Goal: Navigation & Orientation: Find specific page/section

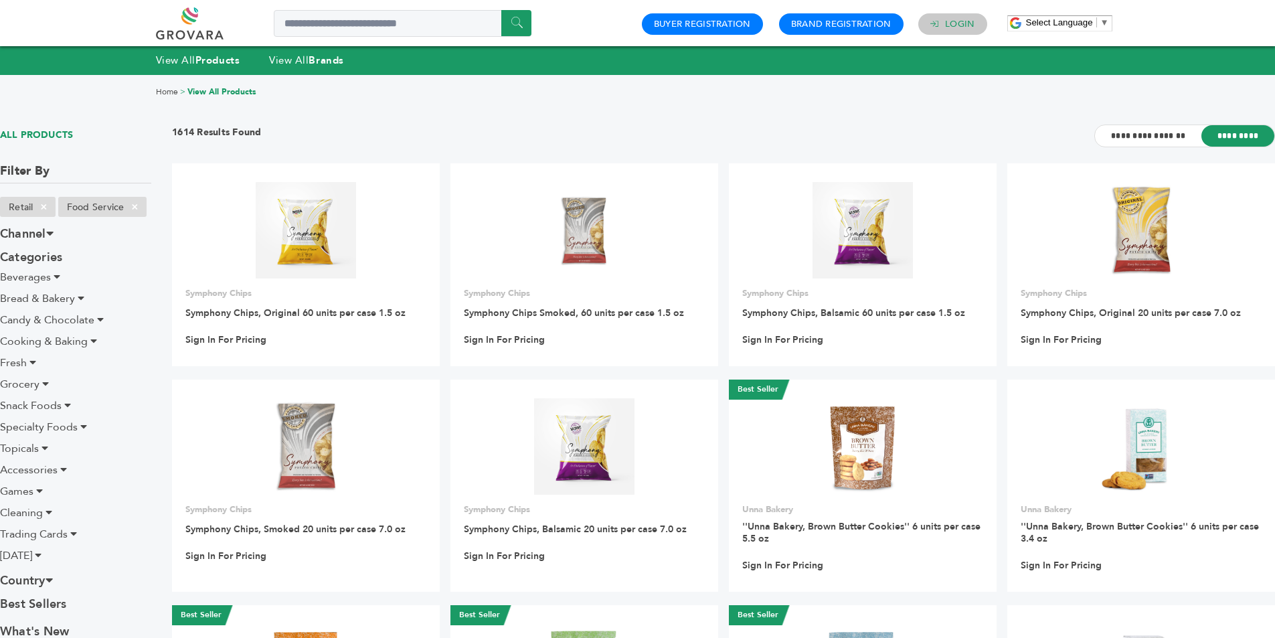
click at [961, 22] on link "Login" at bounding box center [959, 24] width 29 height 12
click at [960, 24] on link "Login" at bounding box center [959, 24] width 29 height 12
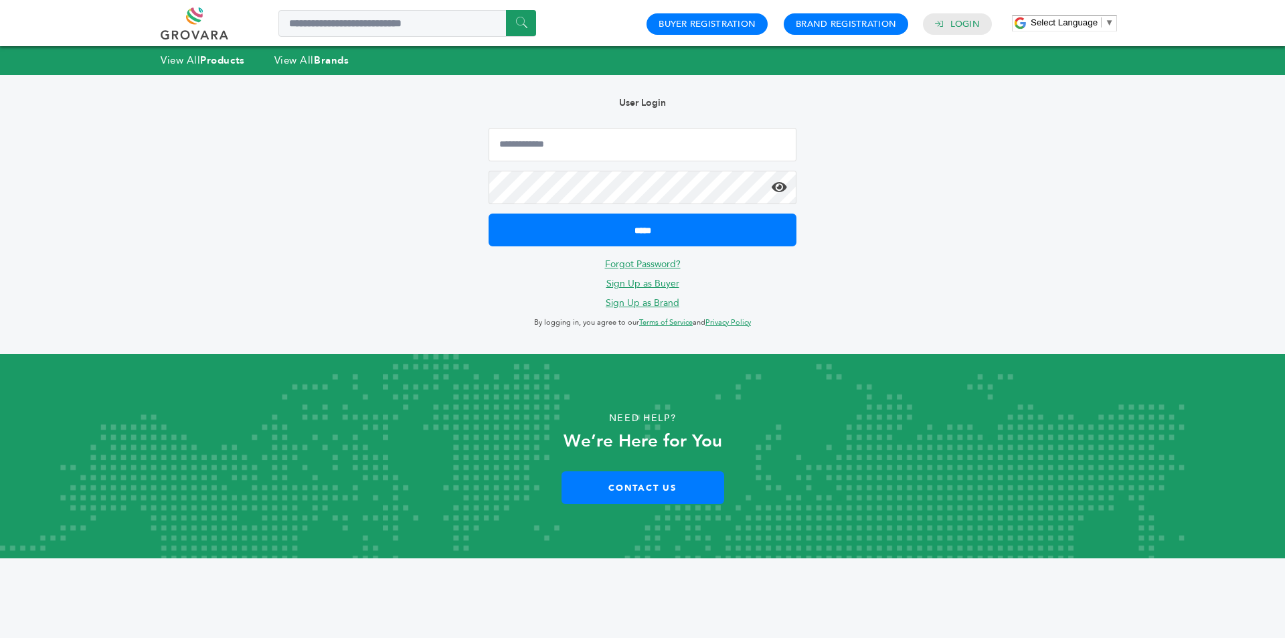
type input "**********"
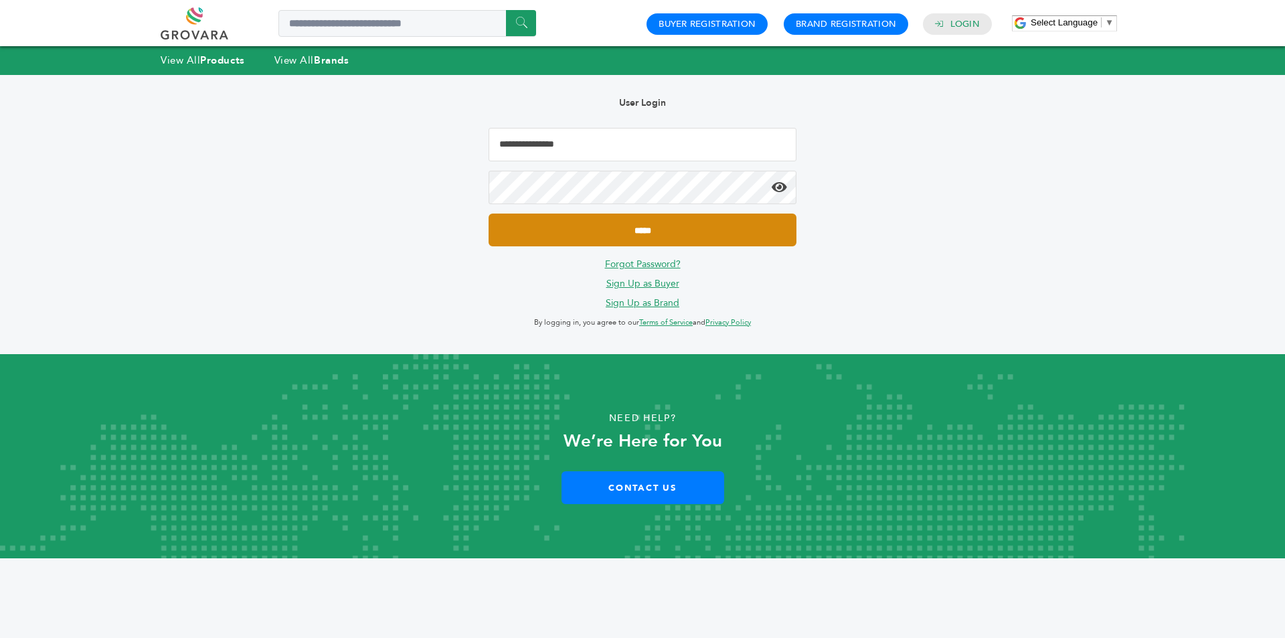
click at [634, 229] on input "*****" at bounding box center [643, 230] width 308 height 33
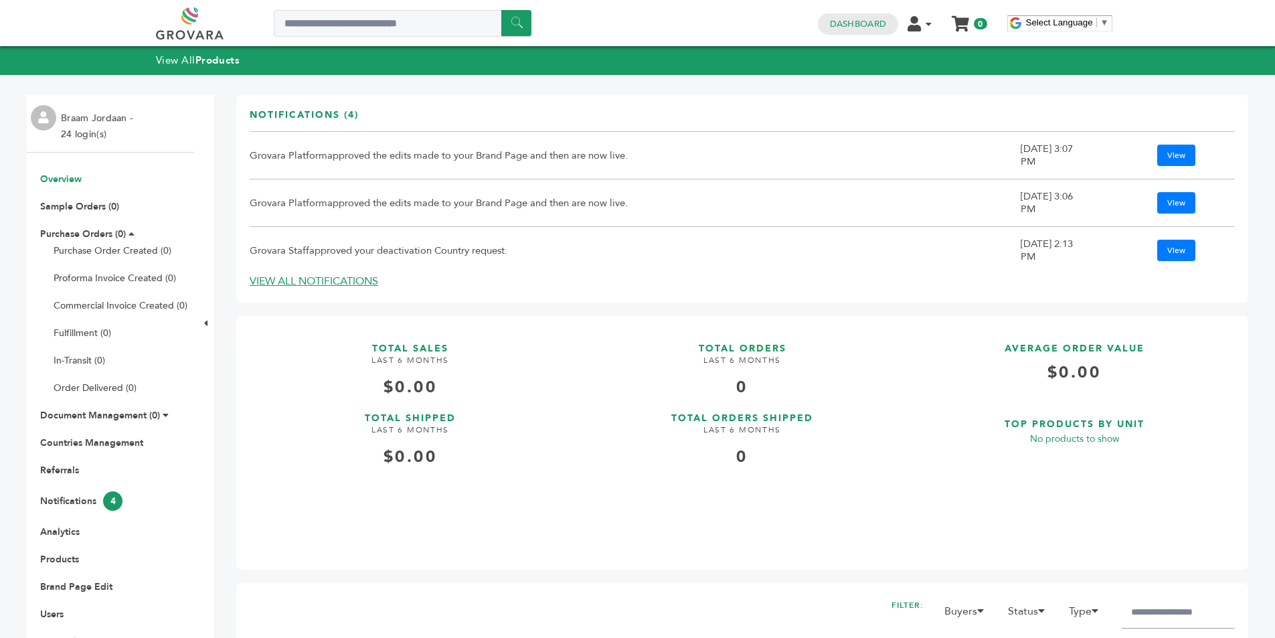
scroll to position [201, 0]
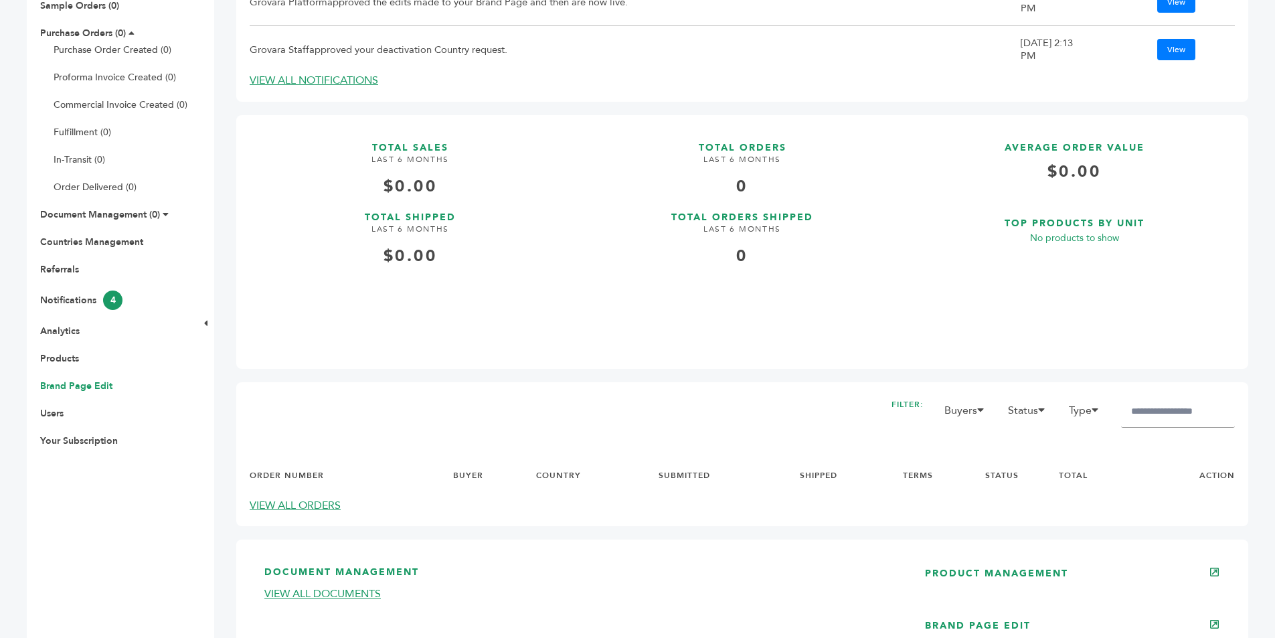
click at [88, 390] on link "Brand Page Edit" at bounding box center [76, 386] width 72 height 13
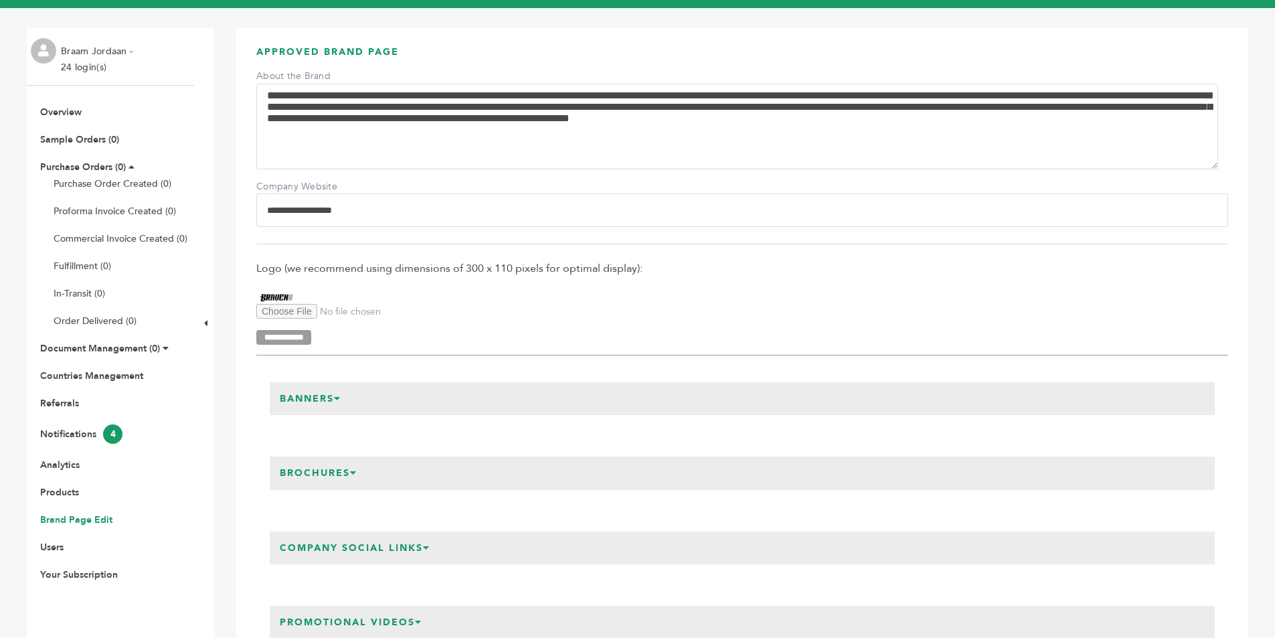
scroll to position [201, 0]
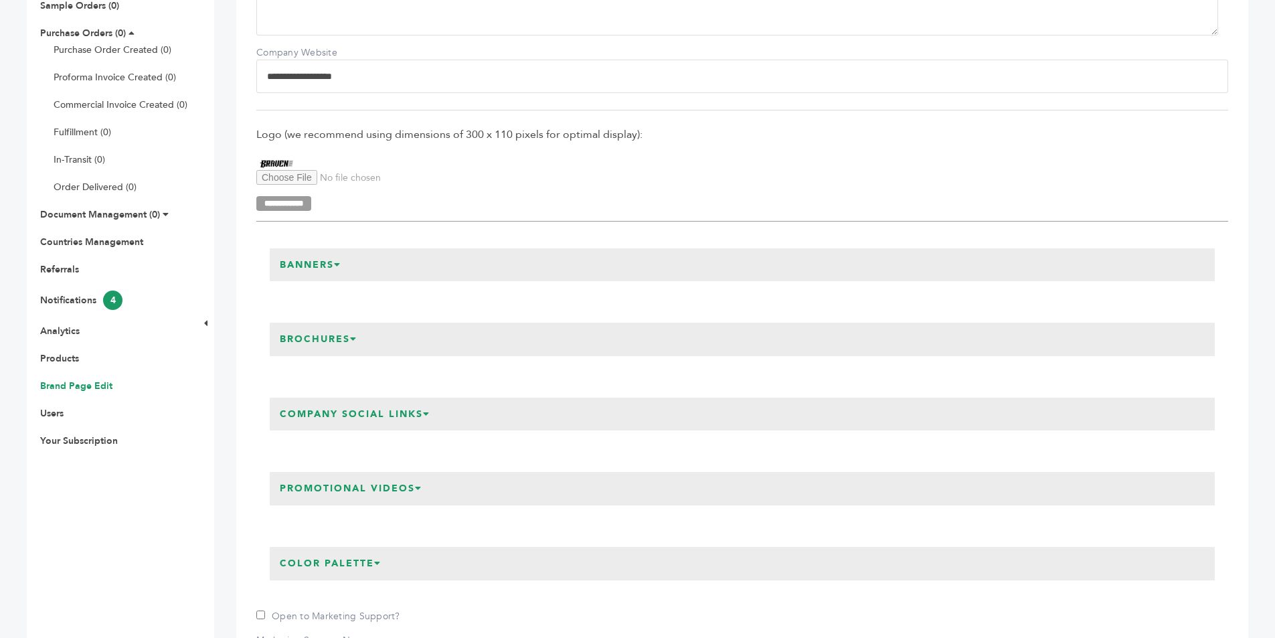
click at [341, 265] on icon at bounding box center [337, 264] width 7 height 9
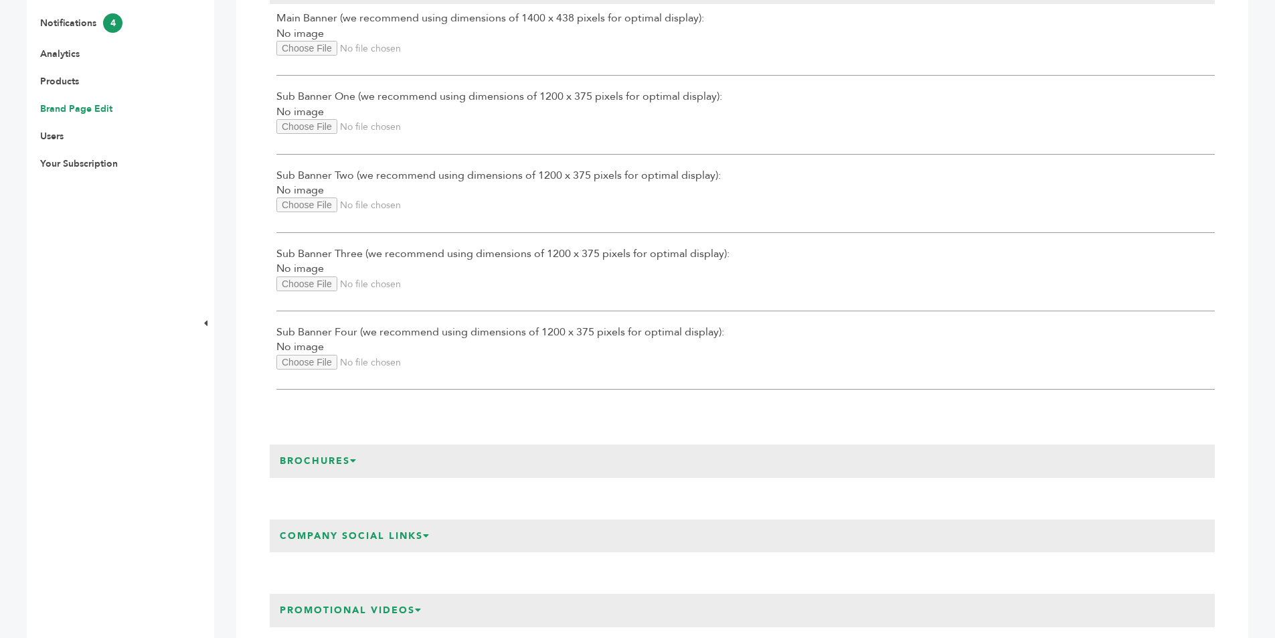
scroll to position [602, 0]
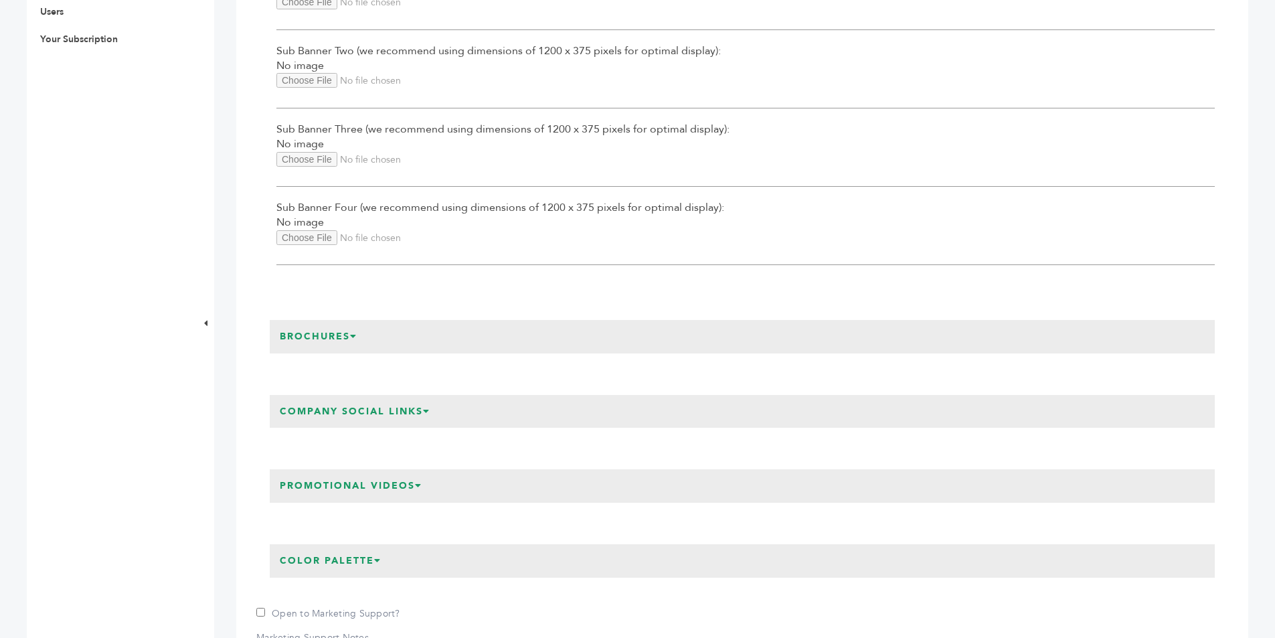
click at [357, 335] on icon at bounding box center [353, 335] width 7 height 9
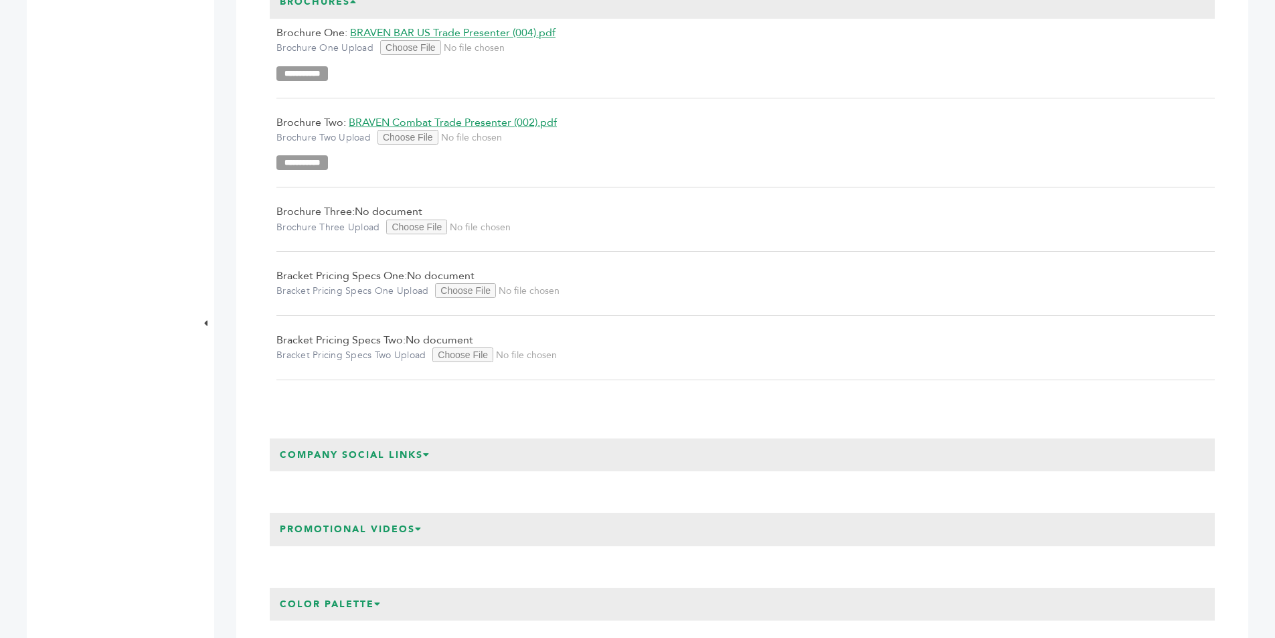
scroll to position [1138, 0]
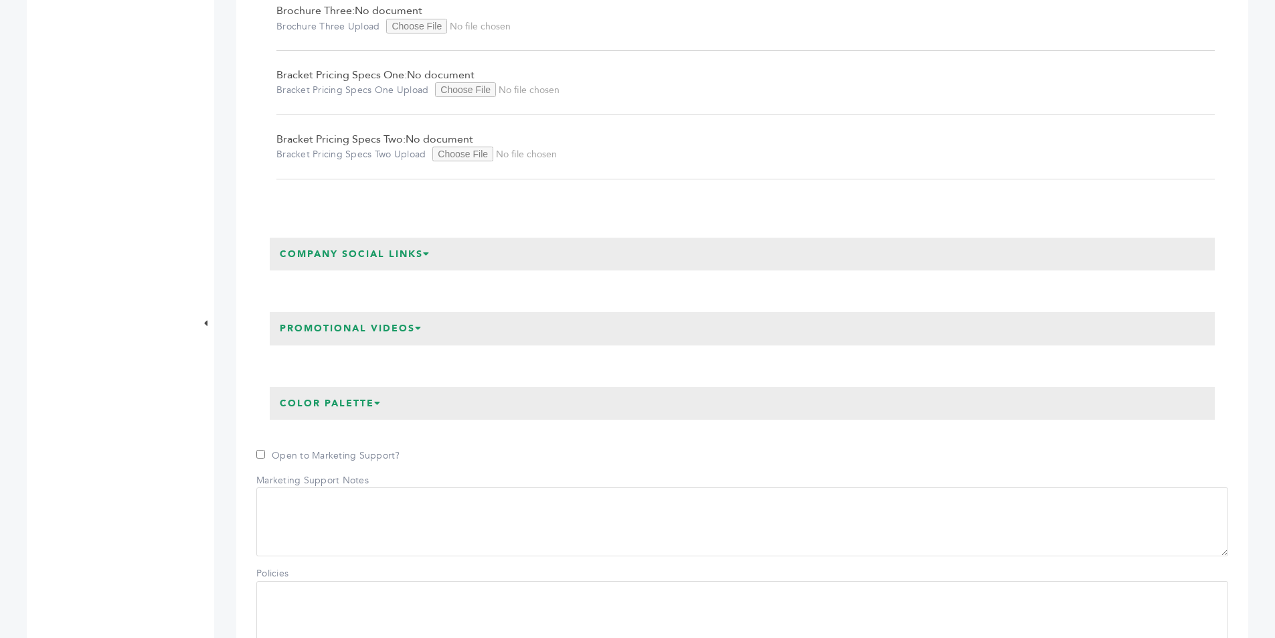
click at [418, 257] on h3 "Company Social Links" at bounding box center [355, 254] width 171 height 33
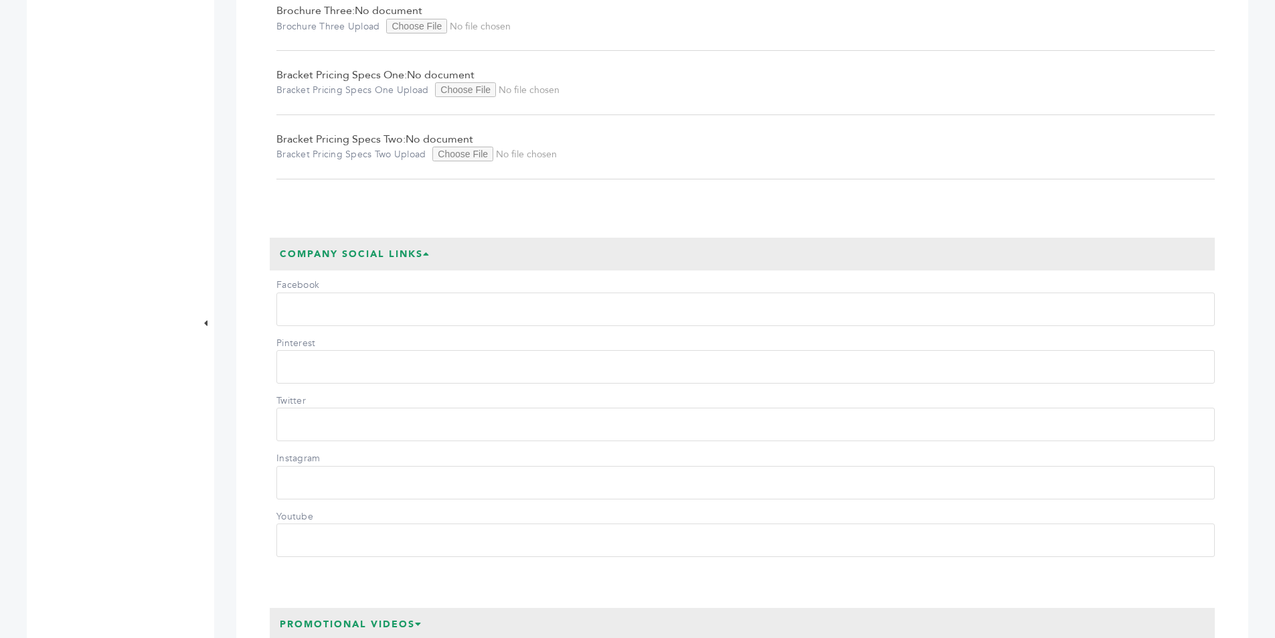
click at [418, 257] on h3 "Company Social Links" at bounding box center [355, 254] width 171 height 33
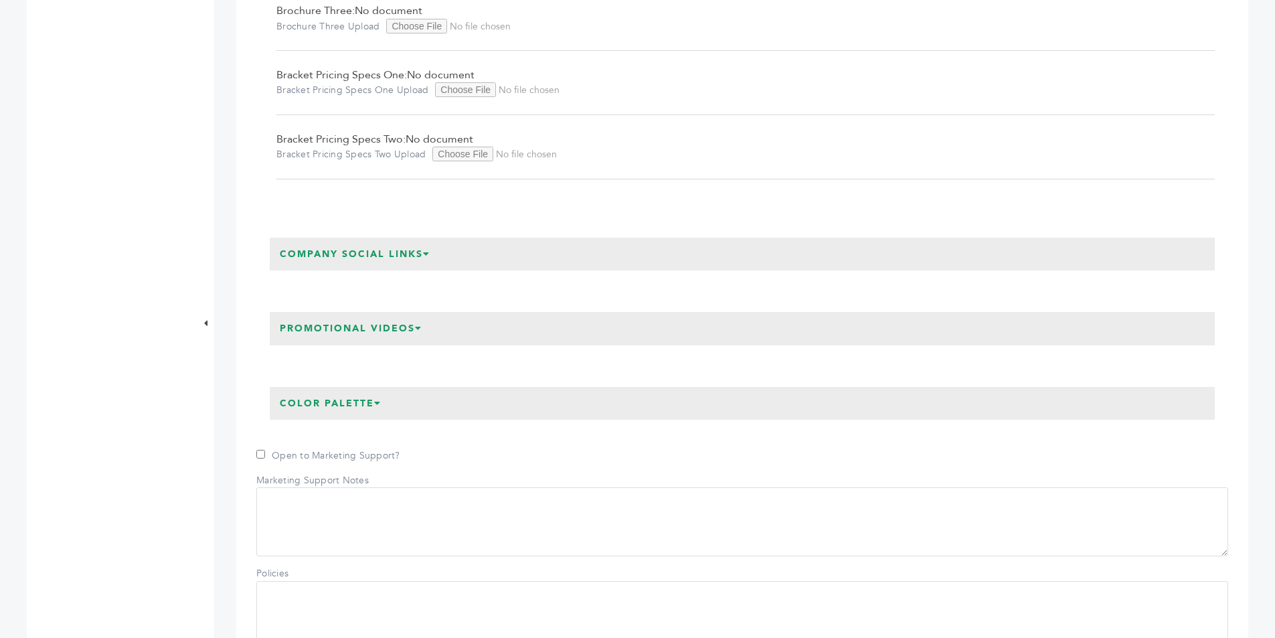
click at [406, 325] on h3 "Promotional Videos" at bounding box center [351, 328] width 163 height 33
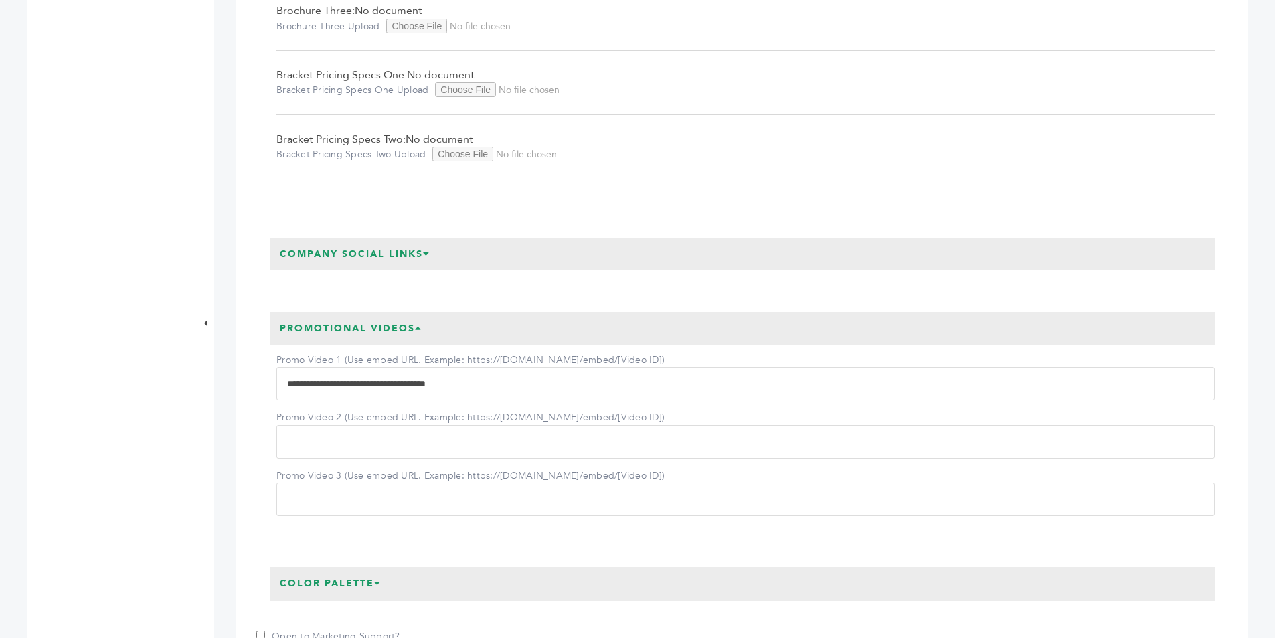
click at [406, 325] on h3 "Promotional Videos" at bounding box center [351, 328] width 163 height 33
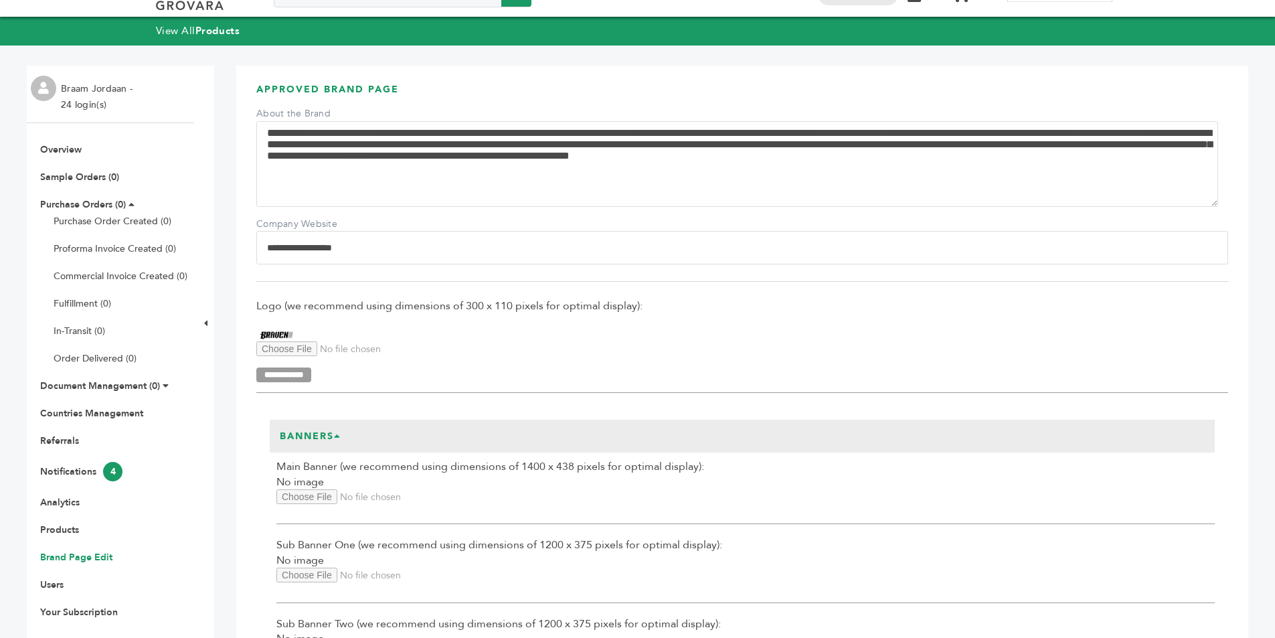
scroll to position [0, 0]
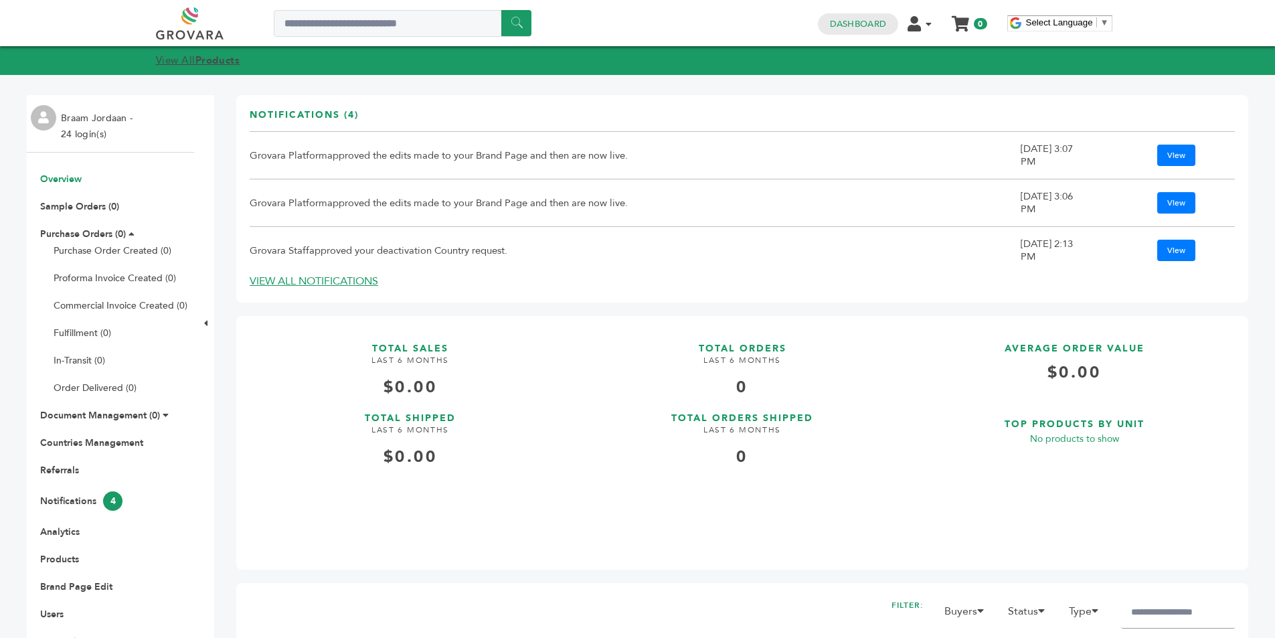
click at [184, 58] on link "View All Products" at bounding box center [198, 60] width 84 height 13
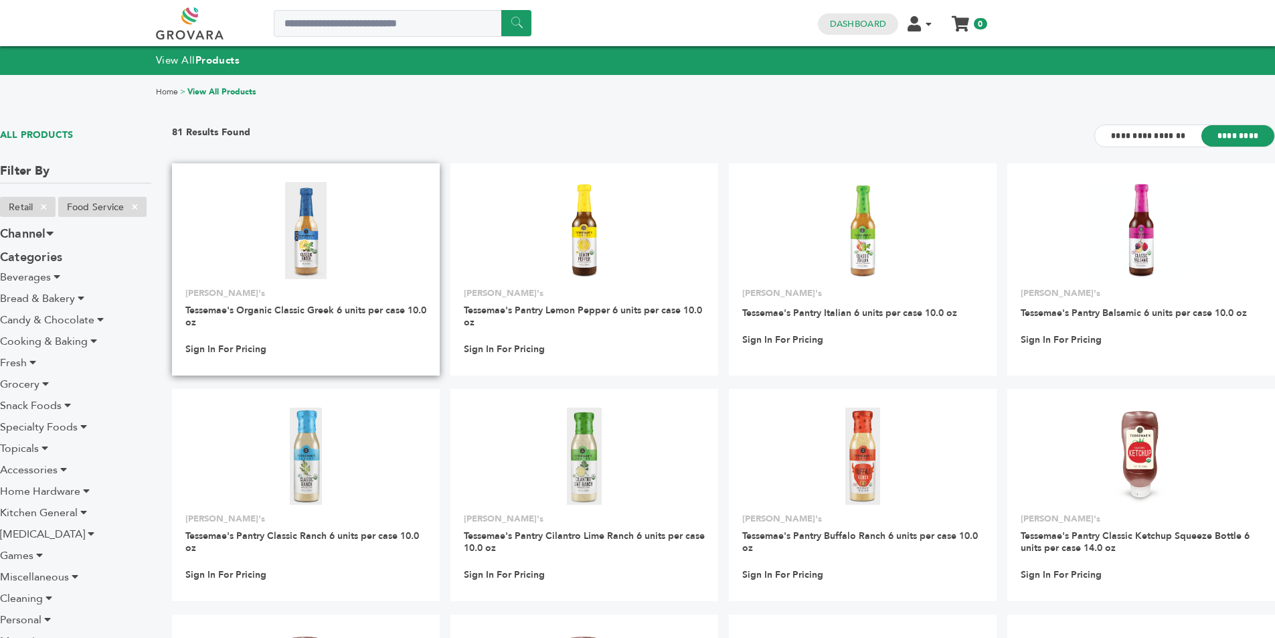
click at [321, 236] on img at bounding box center [306, 230] width 42 height 96
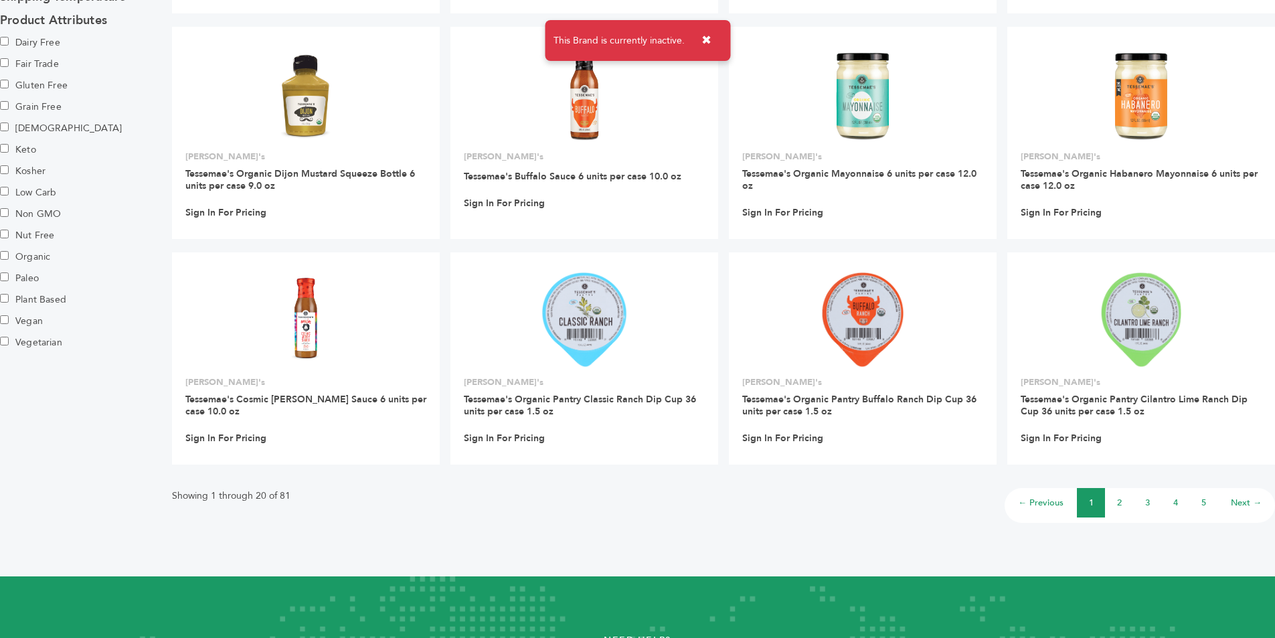
scroll to position [885, 0]
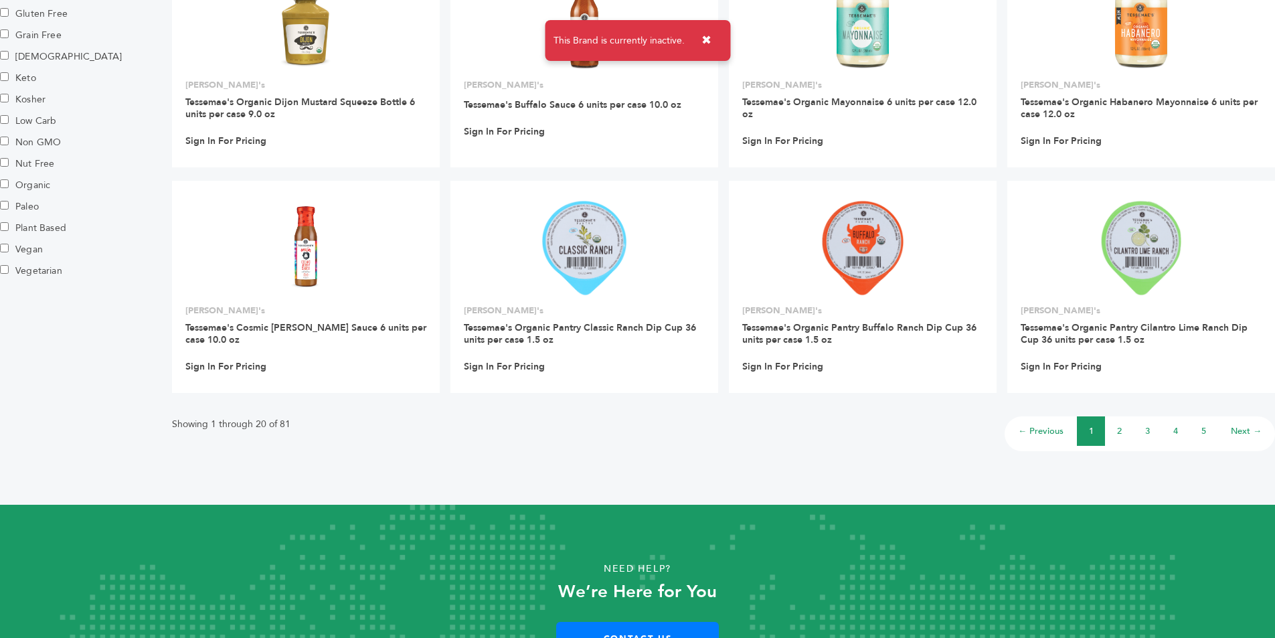
click at [1180, 432] on li "4" at bounding box center [1175, 430] width 28 height 29
click at [1177, 429] on link "4" at bounding box center [1175, 431] width 5 height 12
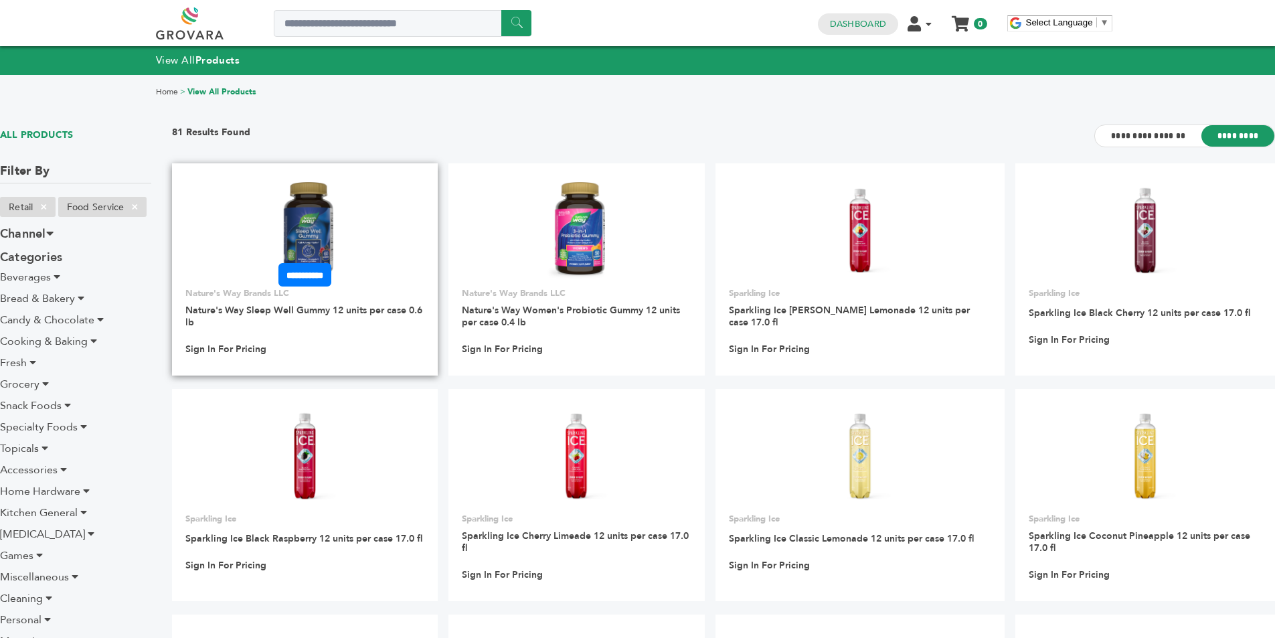
click at [309, 232] on img at bounding box center [304, 230] width 57 height 96
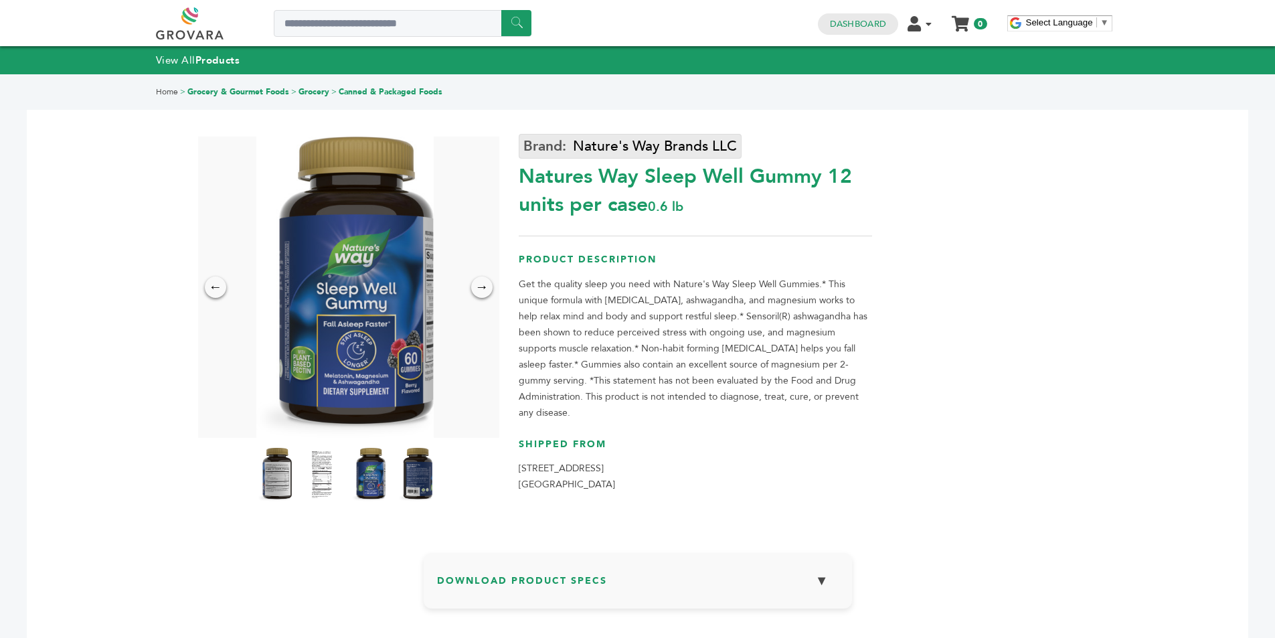
click at [628, 141] on link "Nature's Way Brands LLC" at bounding box center [630, 146] width 223 height 25
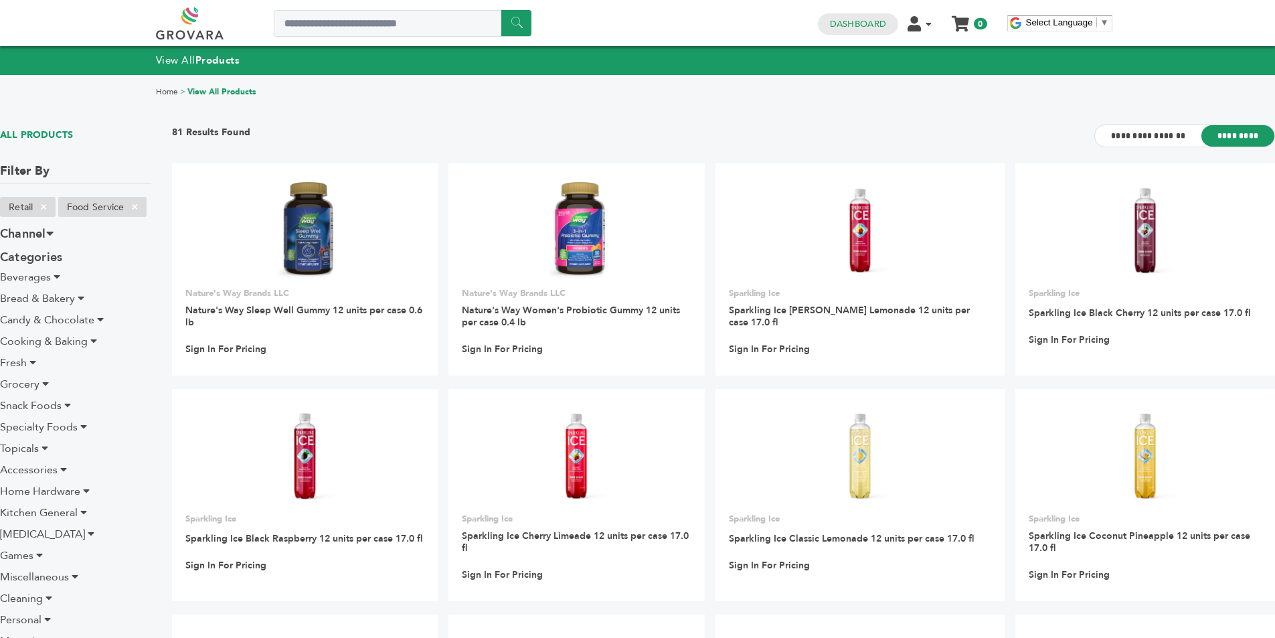
click at [35, 407] on span "Snack Foods" at bounding box center [31, 405] width 62 height 15
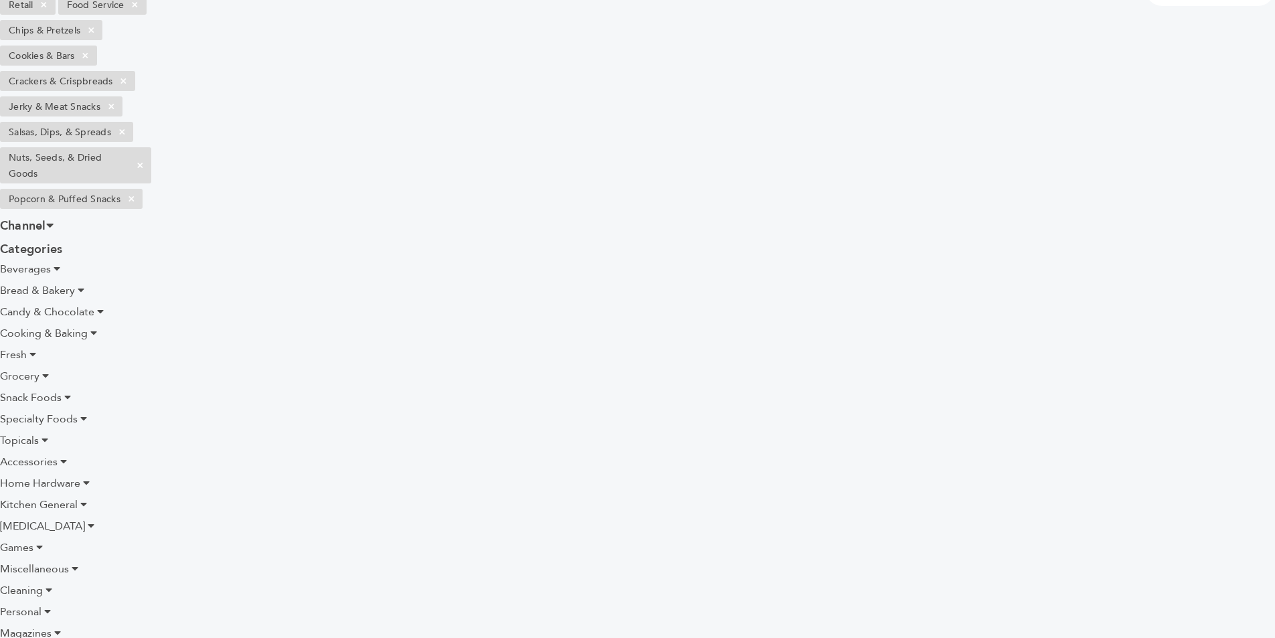
scroll to position [268, 0]
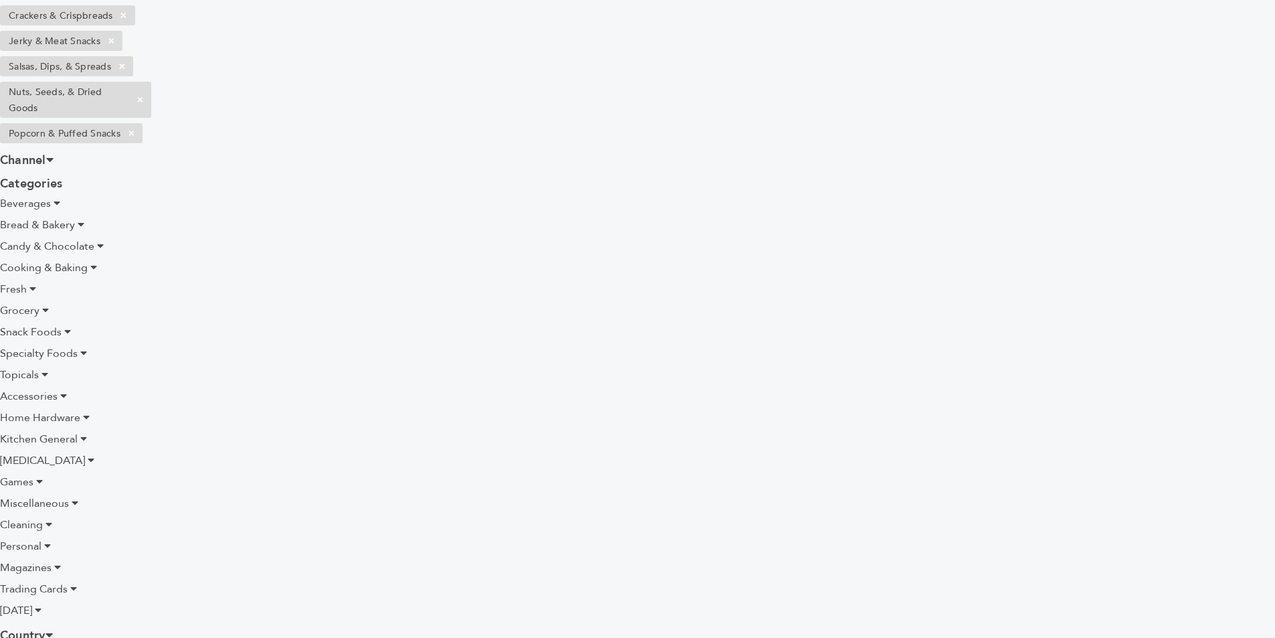
click at [64, 329] on icon at bounding box center [67, 331] width 7 height 11
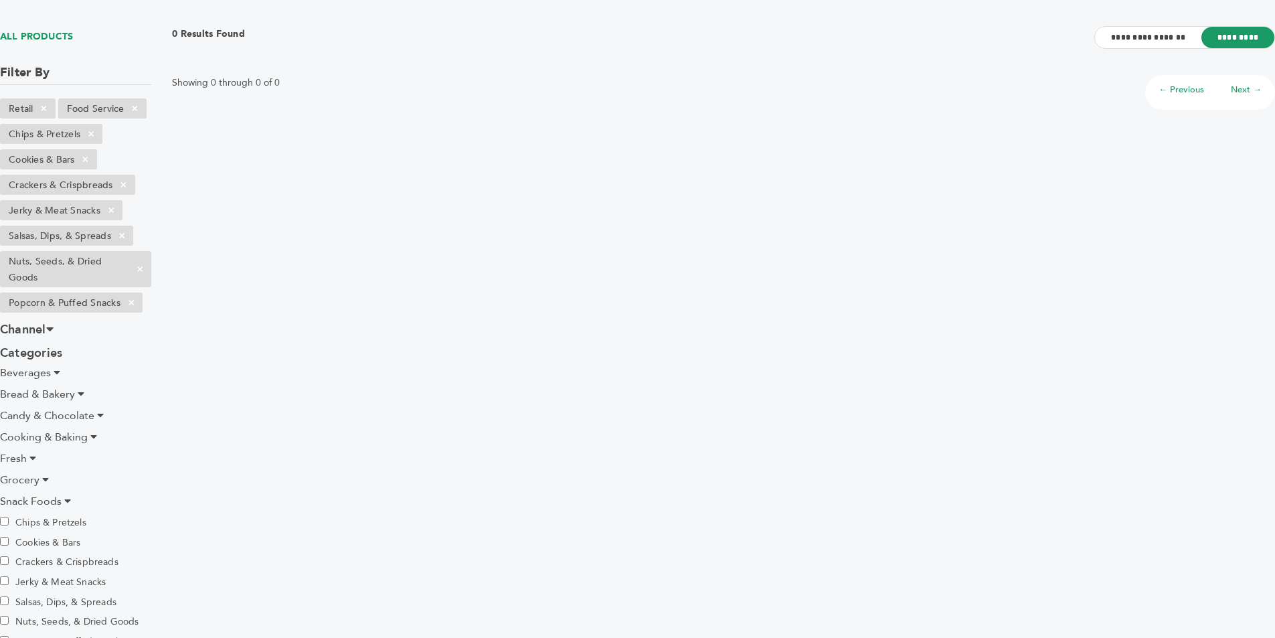
scroll to position [0, 0]
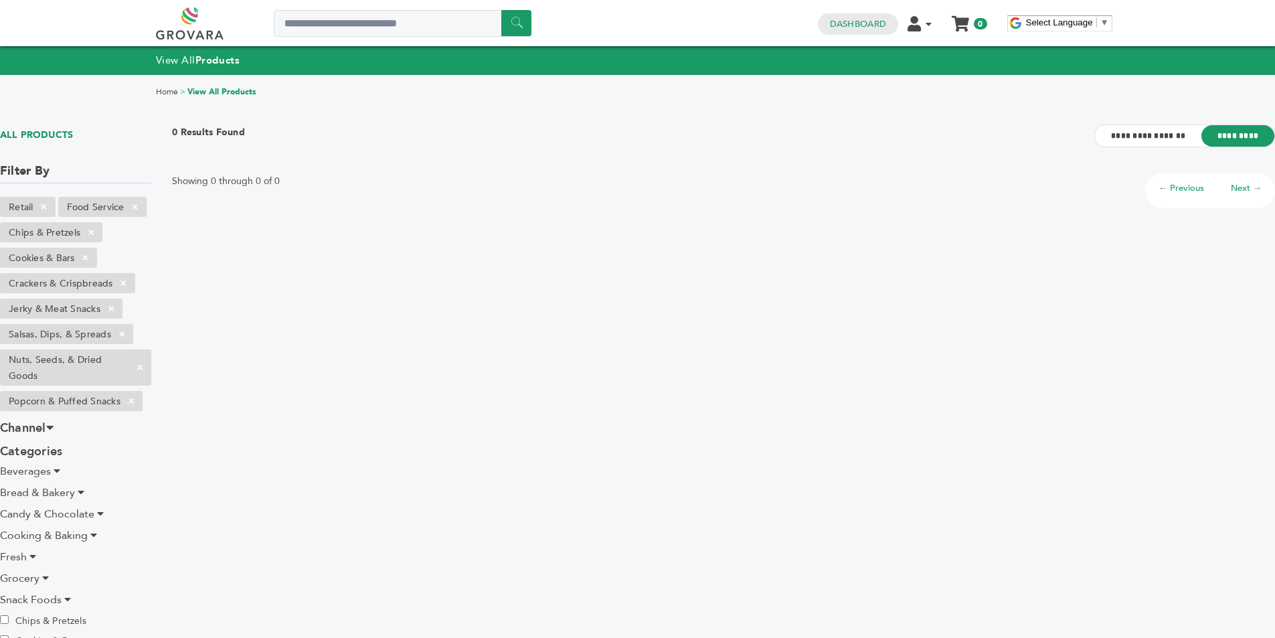
click at [134, 401] on span "×" at bounding box center [131, 401] width 22 height 16
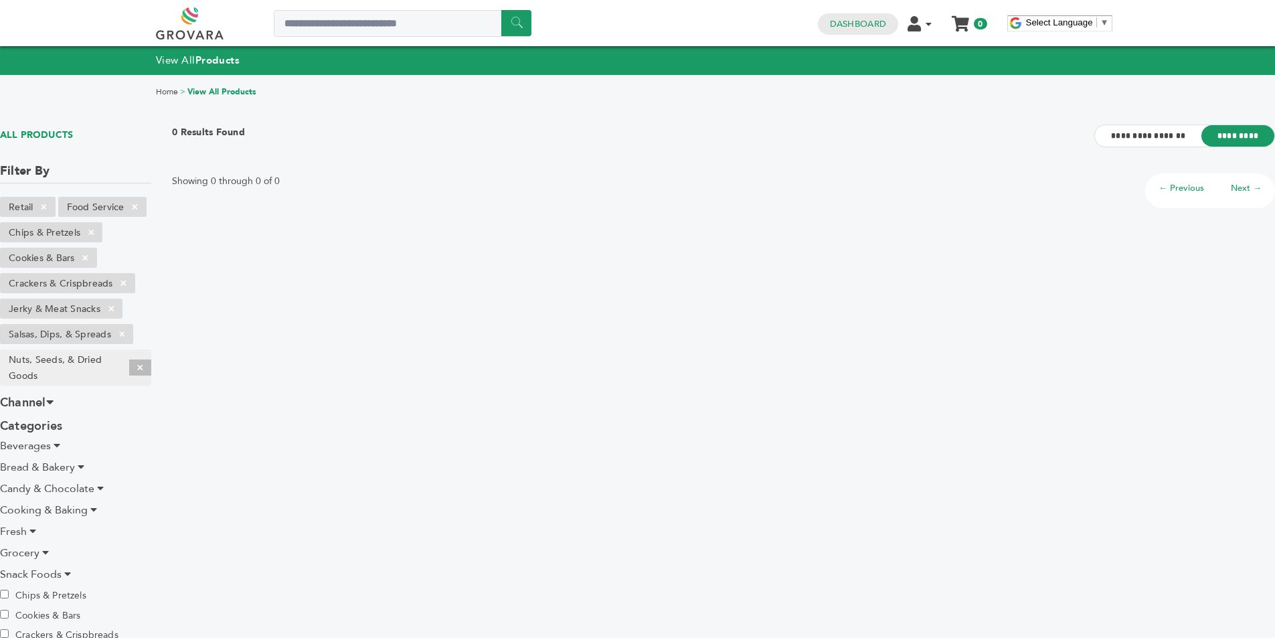
click at [137, 361] on span "×" at bounding box center [140, 367] width 22 height 16
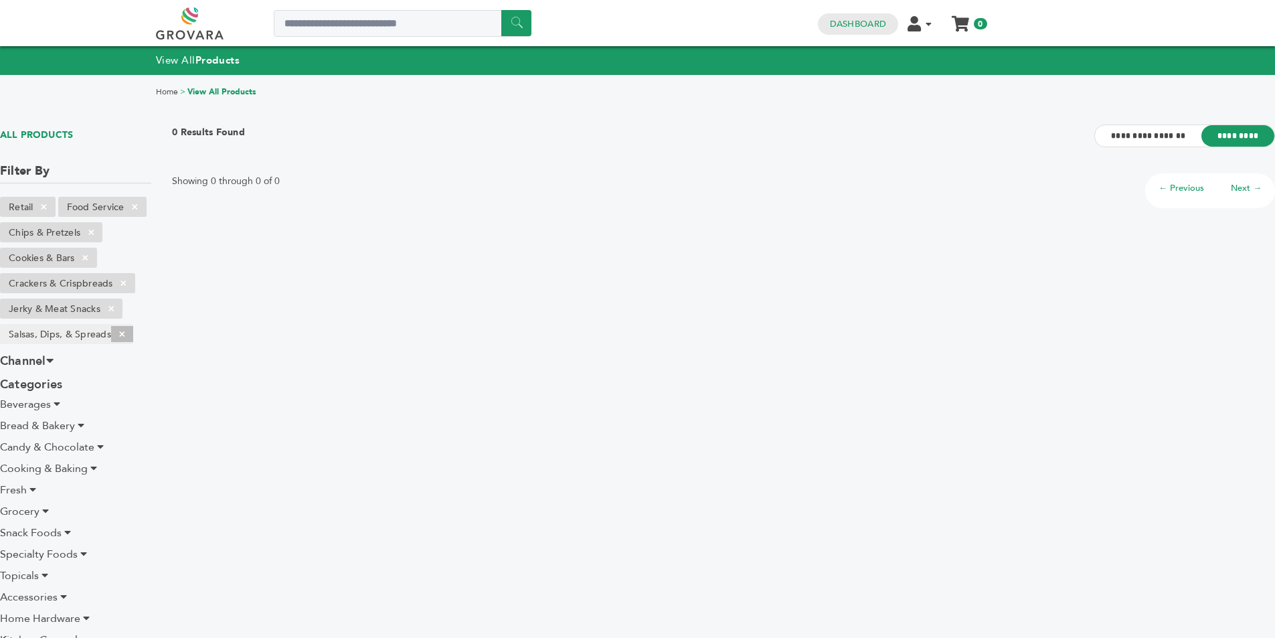
click at [129, 339] on span "×" at bounding box center [122, 334] width 22 height 16
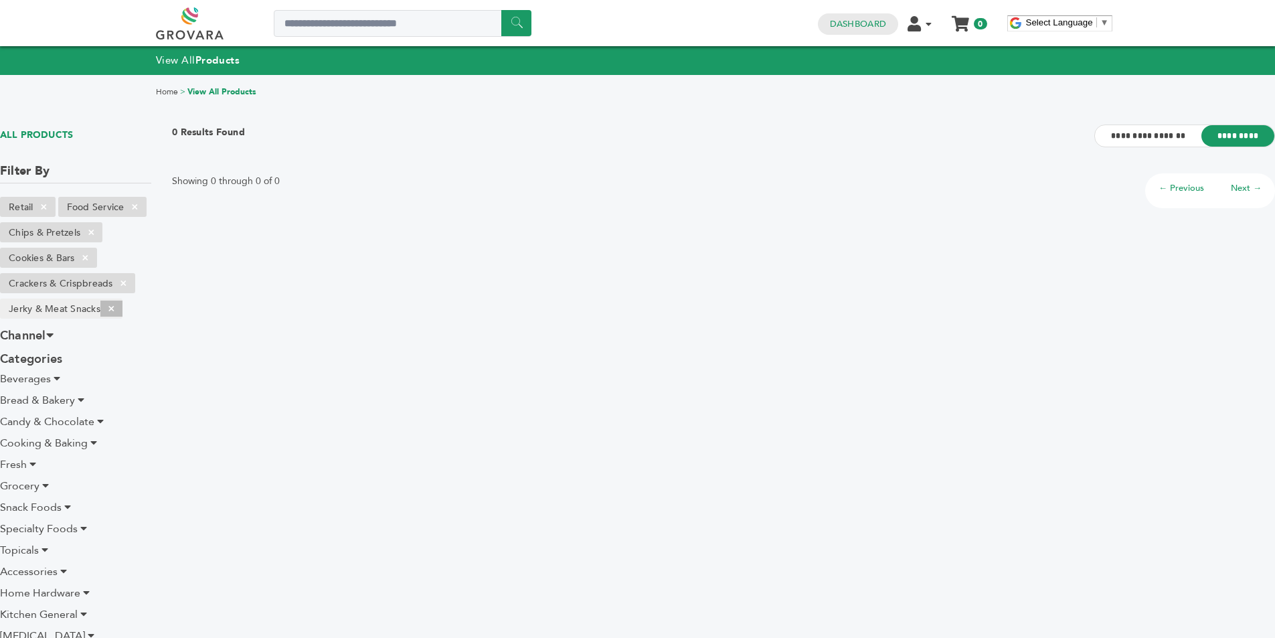
click at [112, 313] on span "×" at bounding box center [111, 309] width 22 height 16
click at [125, 288] on span "×" at bounding box center [123, 283] width 22 height 16
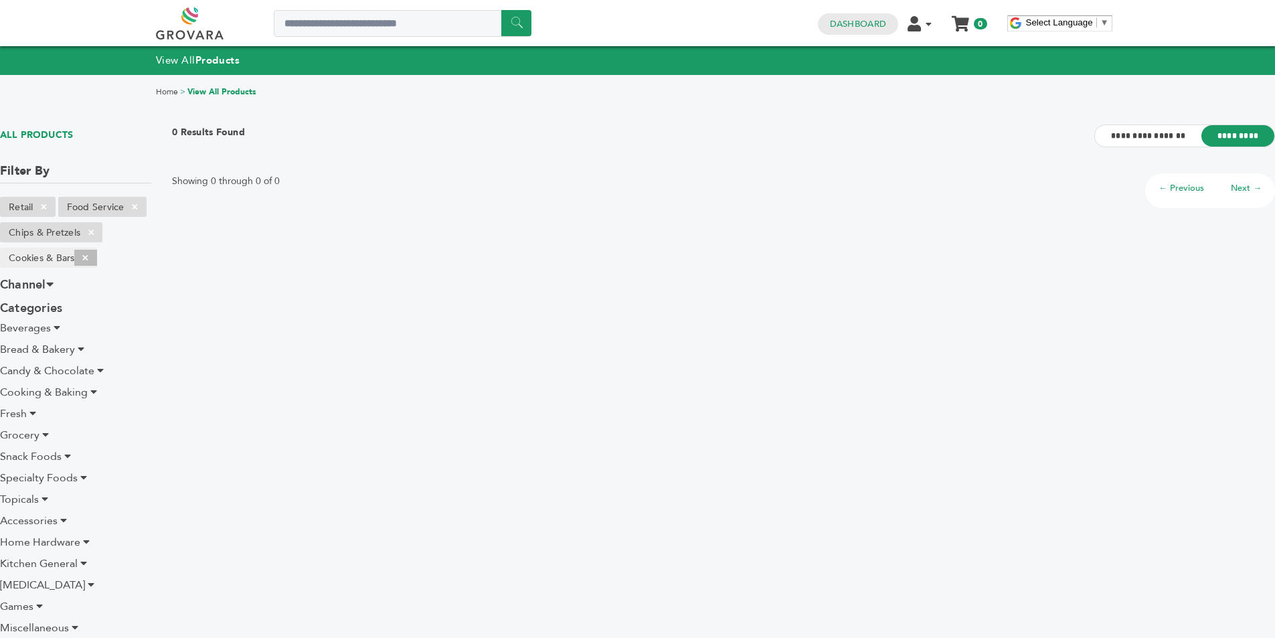
click at [94, 263] on span "×" at bounding box center [85, 258] width 22 height 16
click at [98, 233] on span "×" at bounding box center [91, 232] width 22 height 16
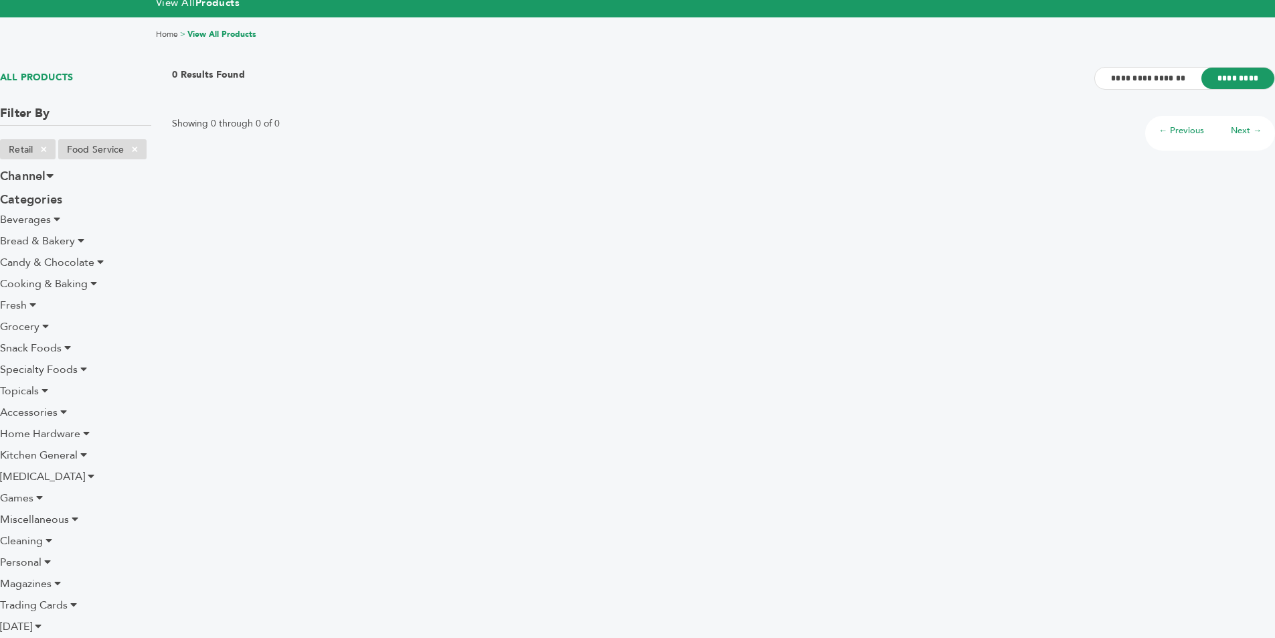
scroll to position [242, 0]
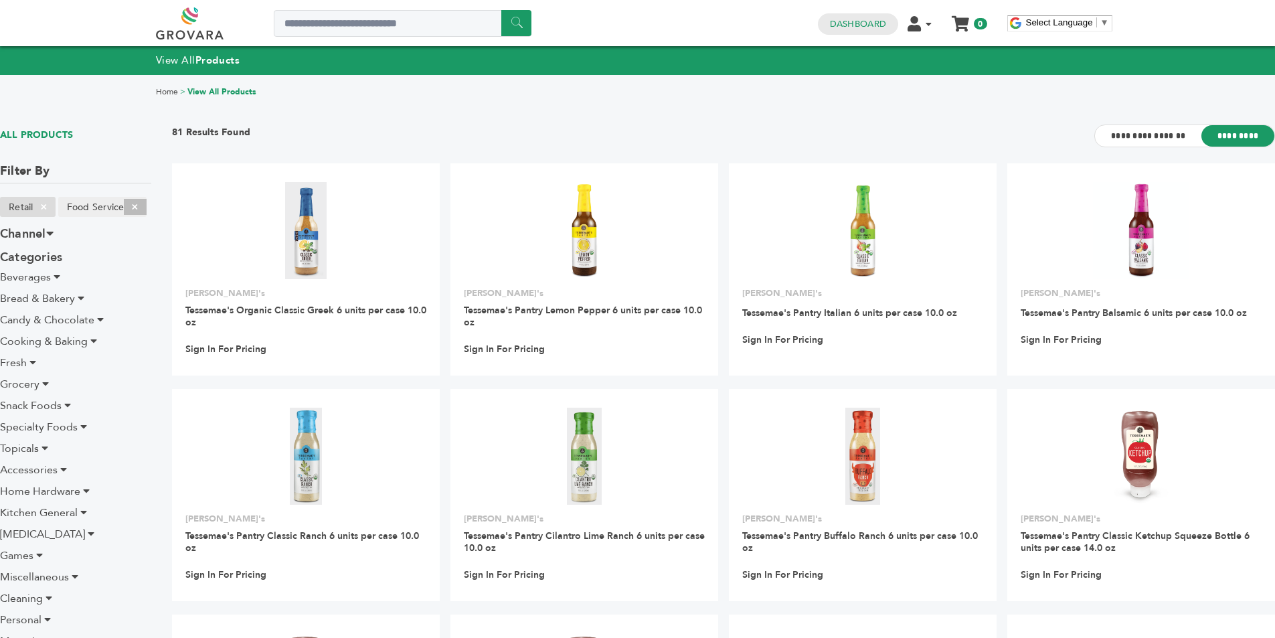
click at [132, 205] on span "×" at bounding box center [135, 207] width 22 height 16
click at [42, 208] on span "×" at bounding box center [44, 207] width 22 height 16
click at [47, 208] on span "×" at bounding box center [44, 207] width 22 height 16
click at [74, 205] on span "×" at bounding box center [77, 207] width 22 height 16
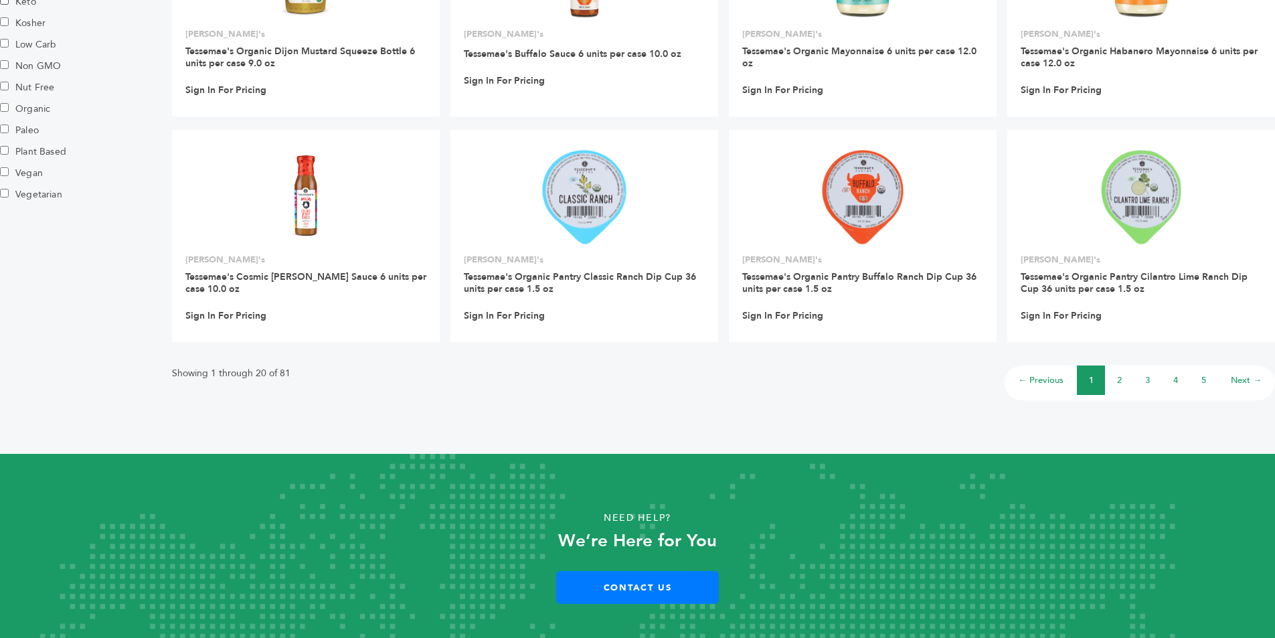
scroll to position [951, 0]
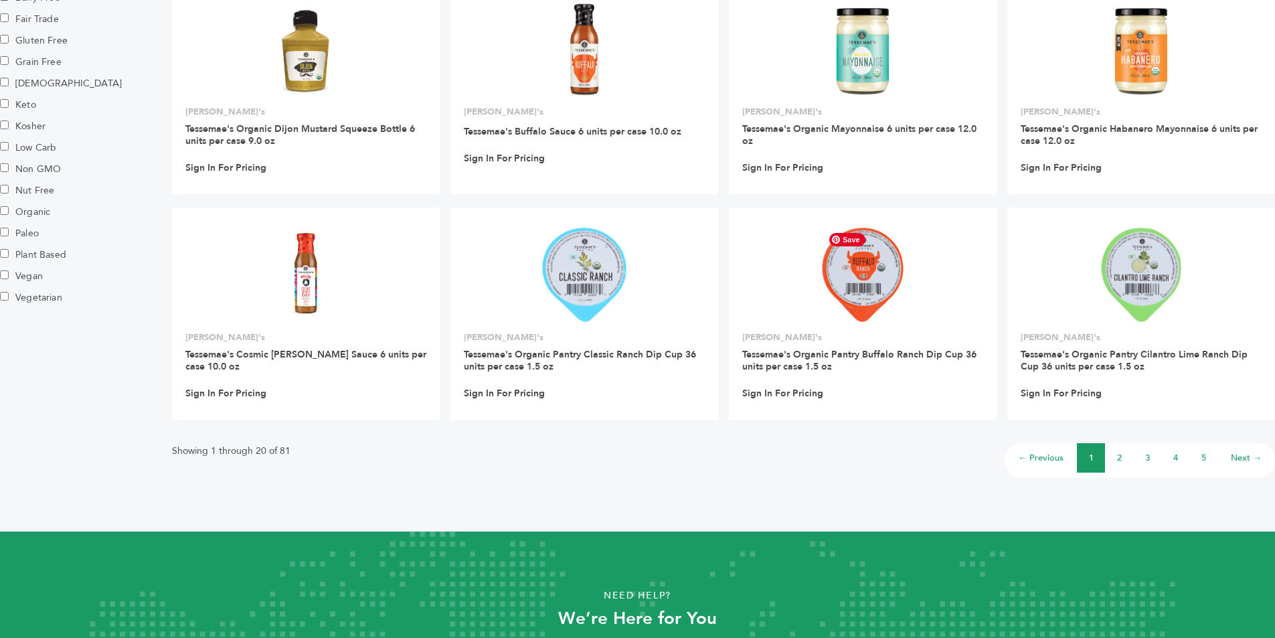
scroll to position [937, 0]
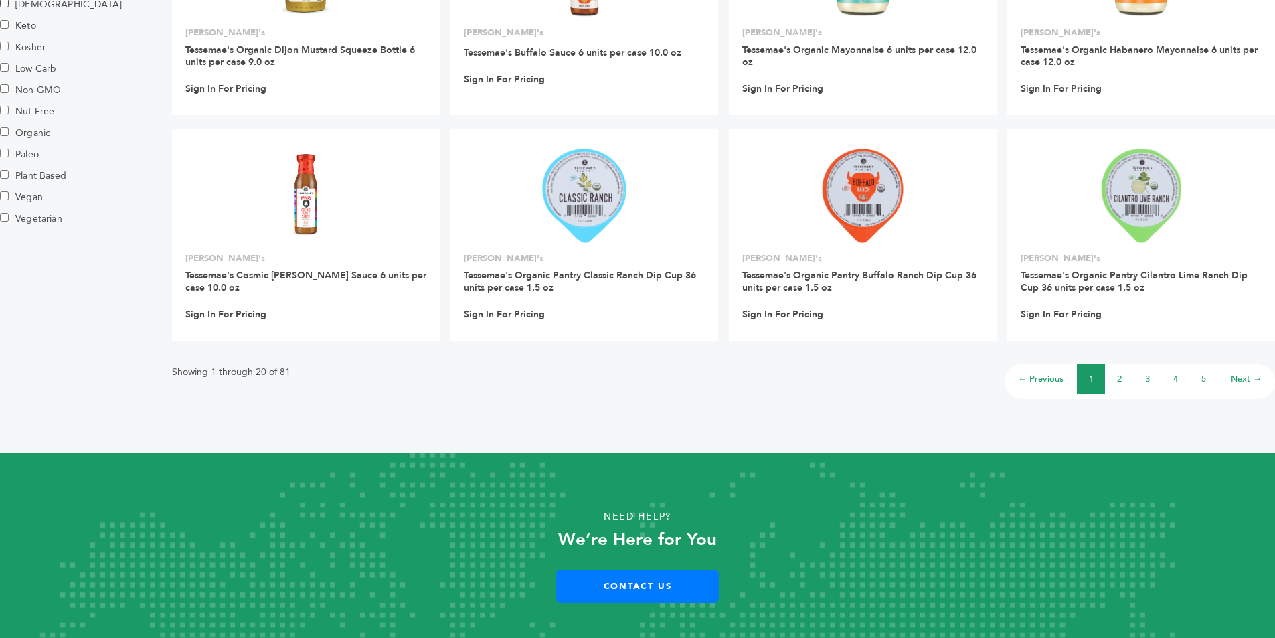
click at [1152, 376] on li "3" at bounding box center [1147, 378] width 28 height 29
click at [1149, 378] on link "3" at bounding box center [1147, 379] width 5 height 12
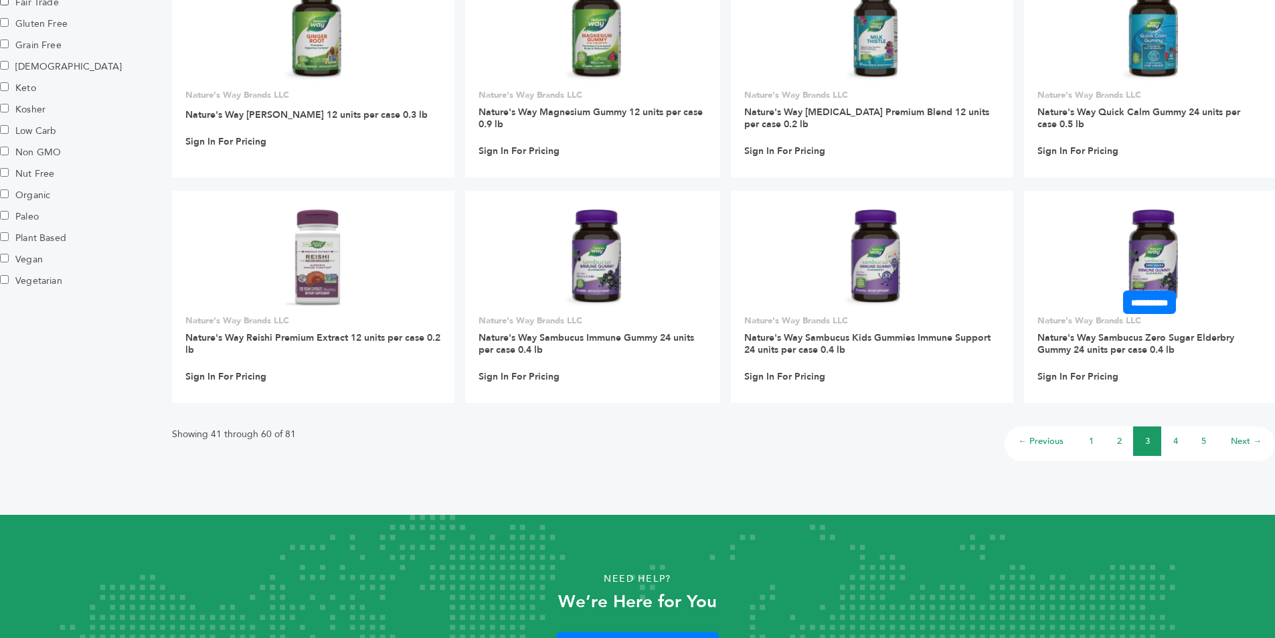
scroll to position [937, 0]
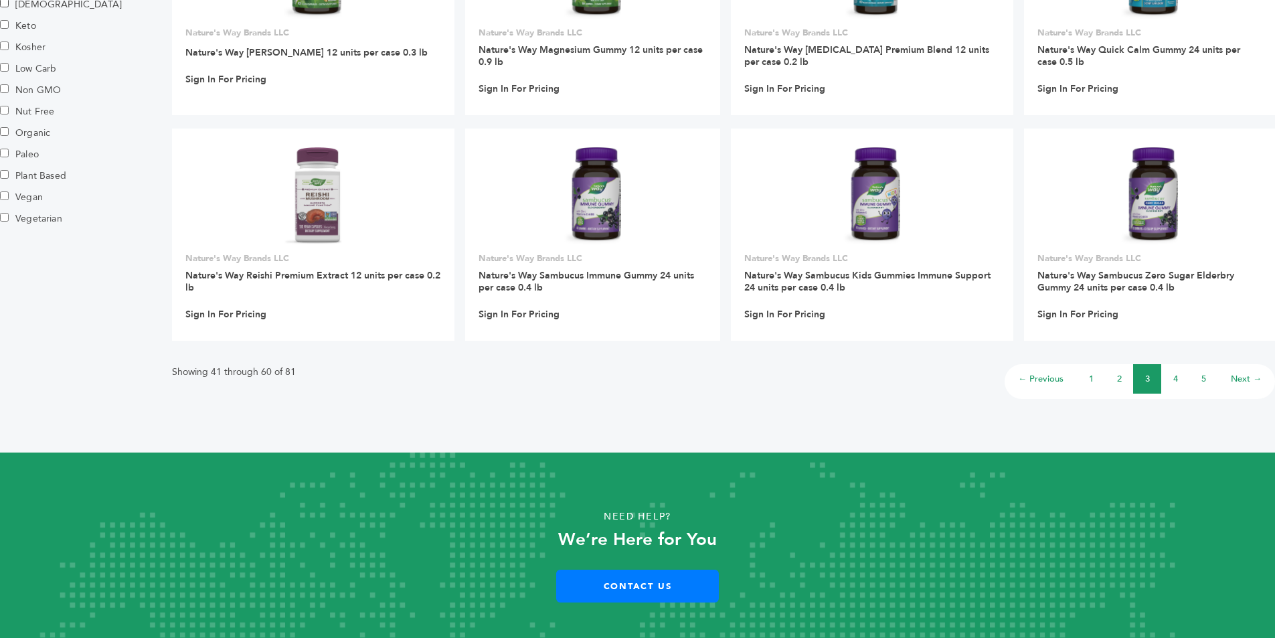
click at [1176, 382] on link "4" at bounding box center [1175, 379] width 5 height 12
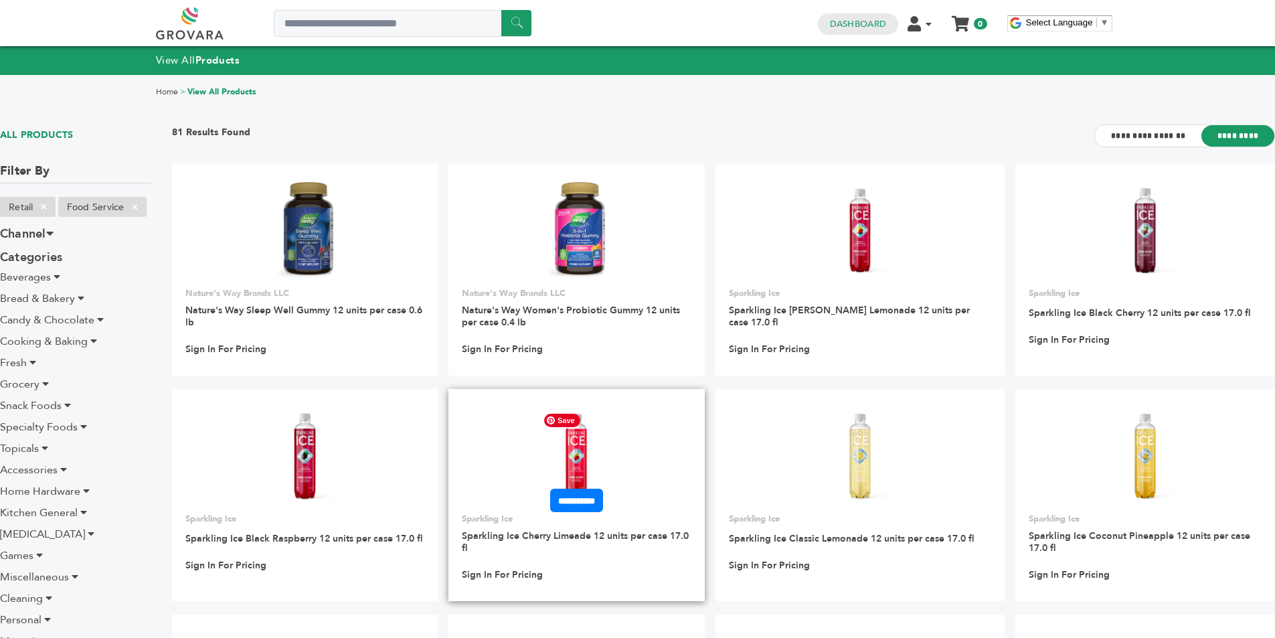
click at [592, 452] on img at bounding box center [576, 456] width 97 height 97
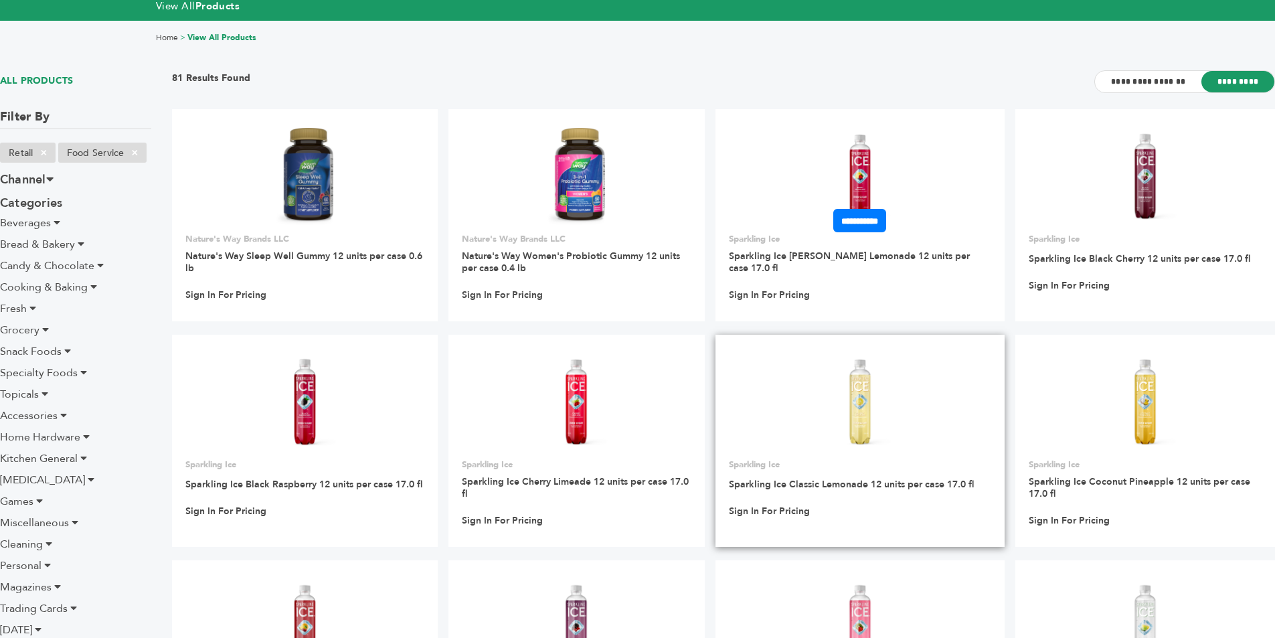
scroll to position [268, 0]
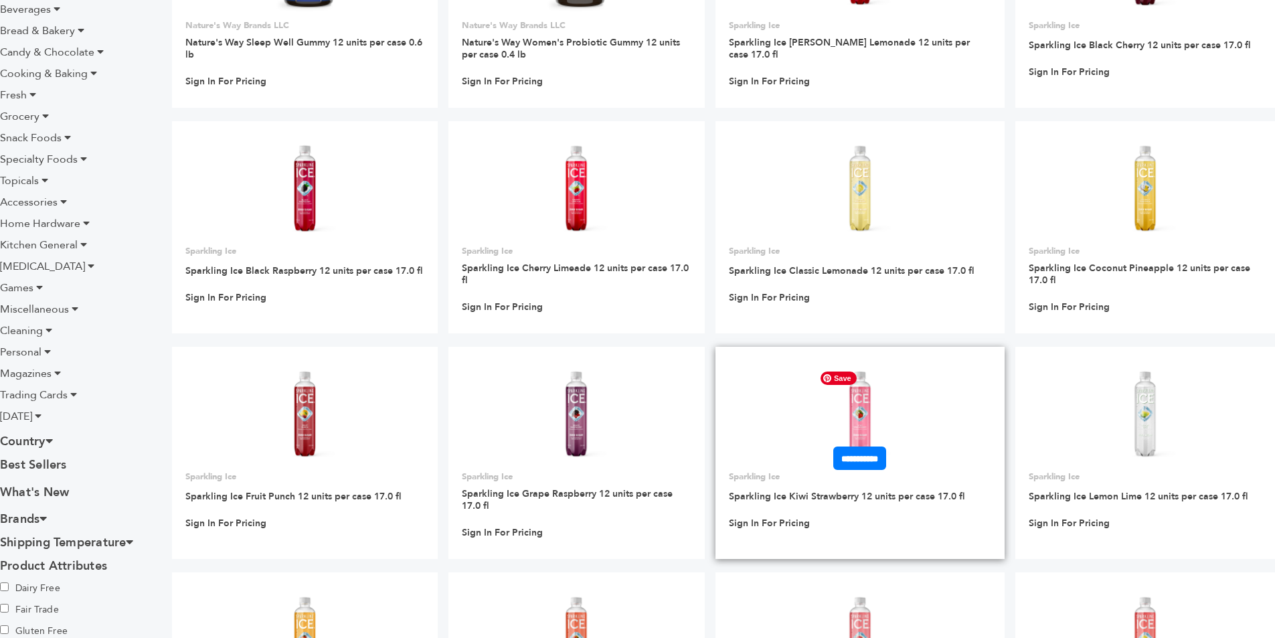
click at [857, 397] on img at bounding box center [860, 413] width 97 height 97
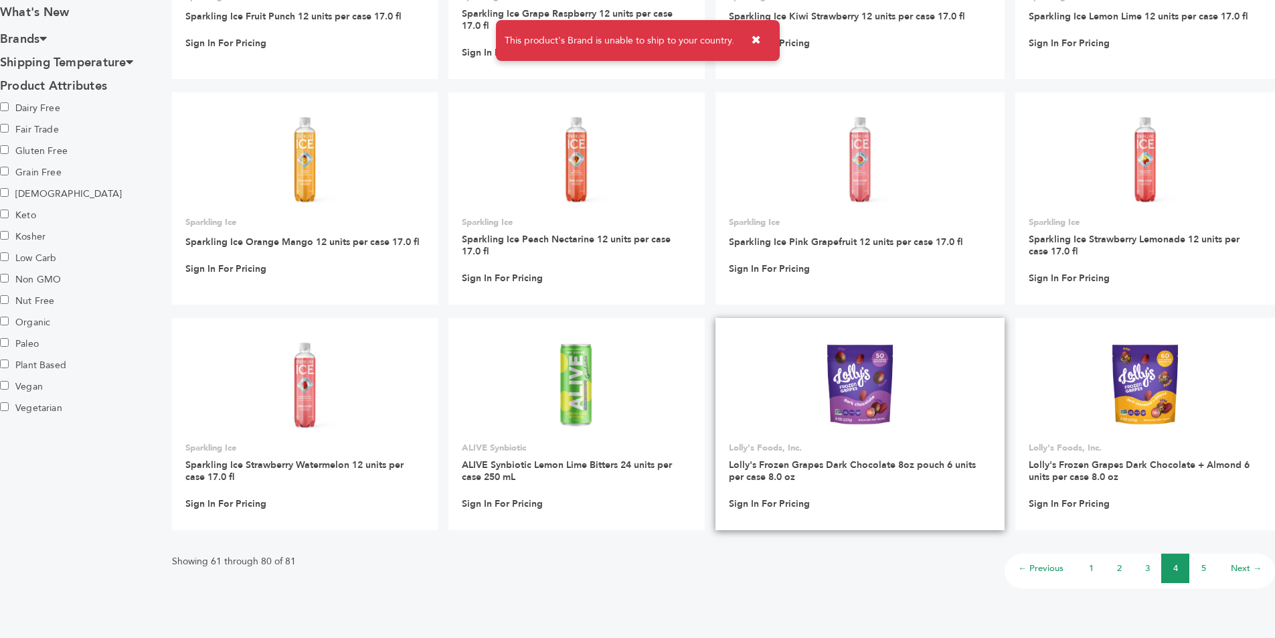
scroll to position [751, 0]
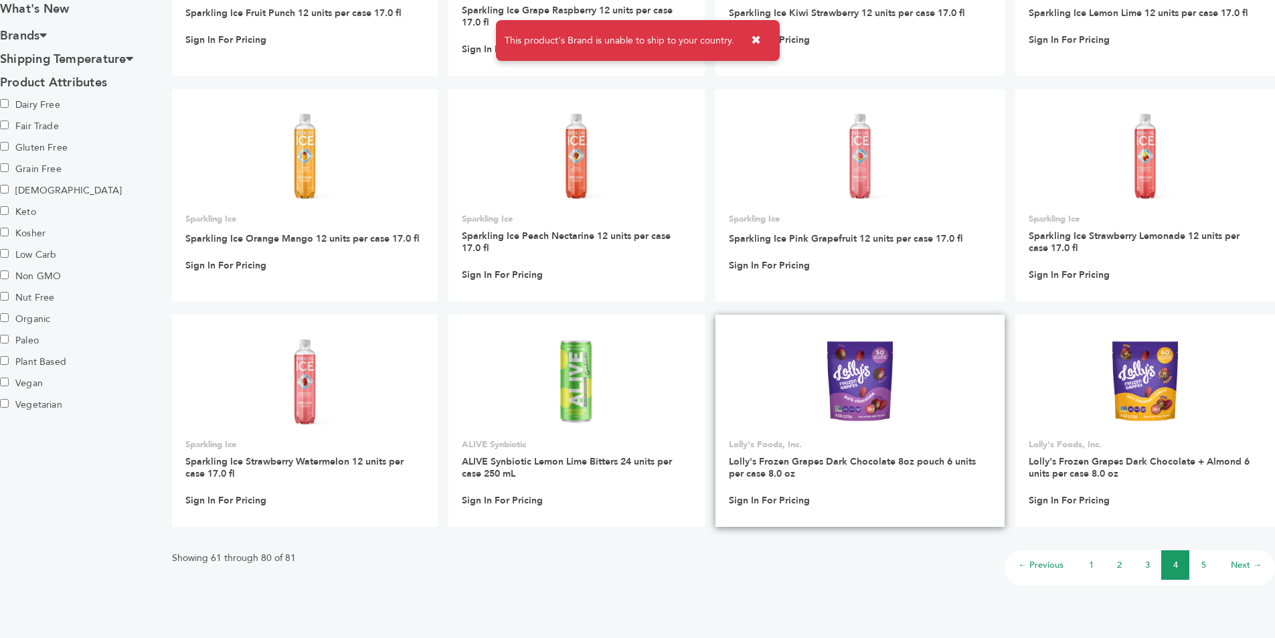
click at [848, 393] on link at bounding box center [861, 382] width 290 height 114
click at [1204, 568] on link "5" at bounding box center [1204, 565] width 5 height 12
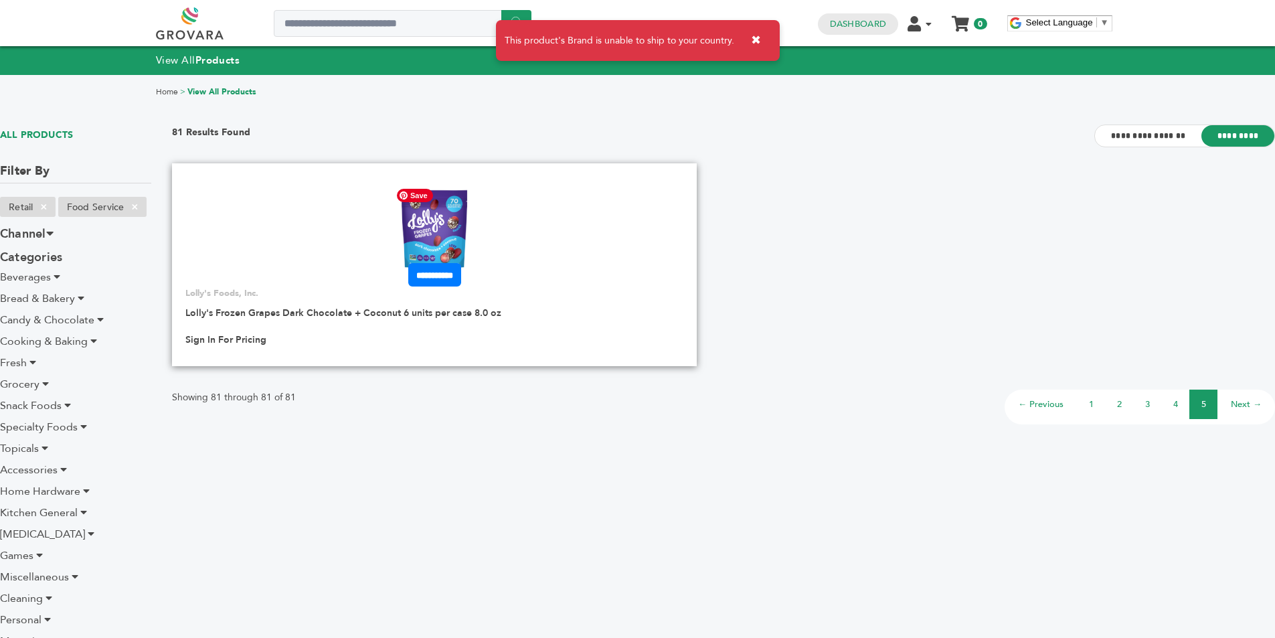
click at [426, 223] on img at bounding box center [434, 230] width 87 height 96
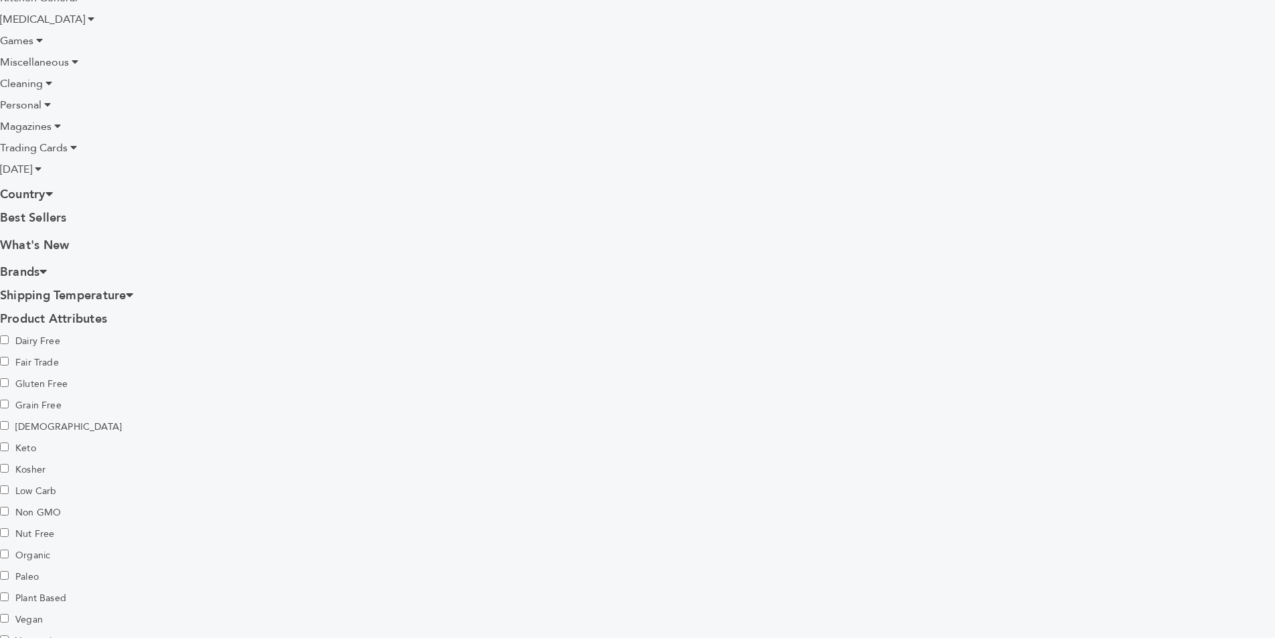
scroll to position [469, 0]
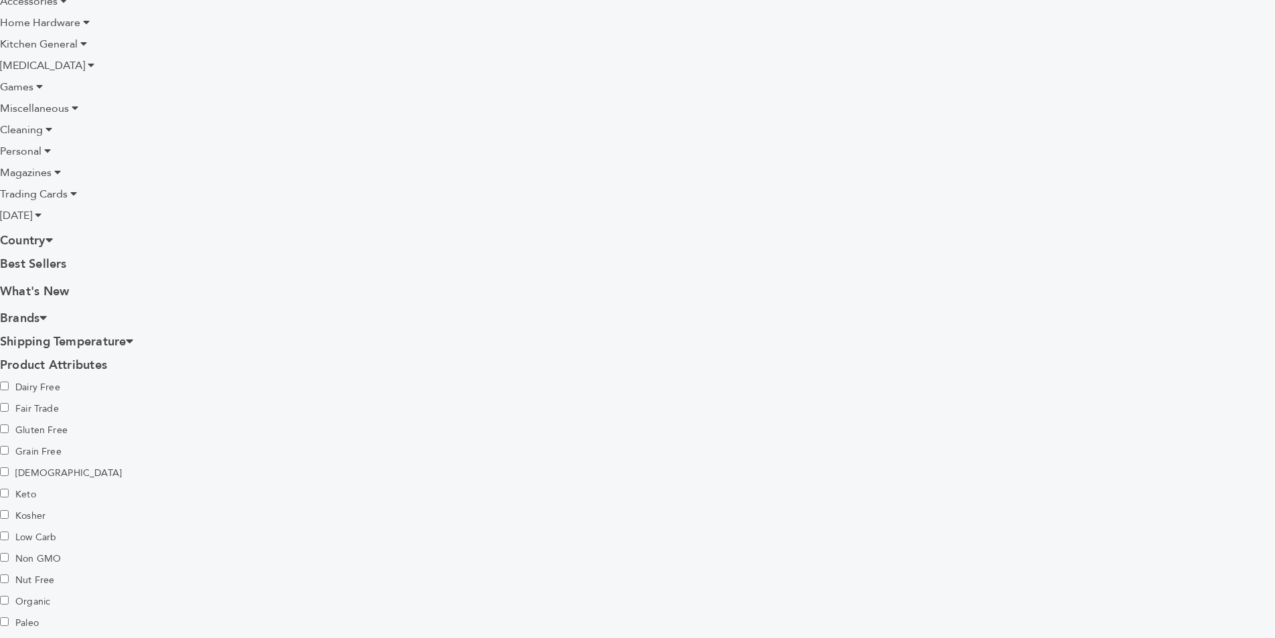
click at [53, 234] on icon at bounding box center [49, 240] width 7 height 12
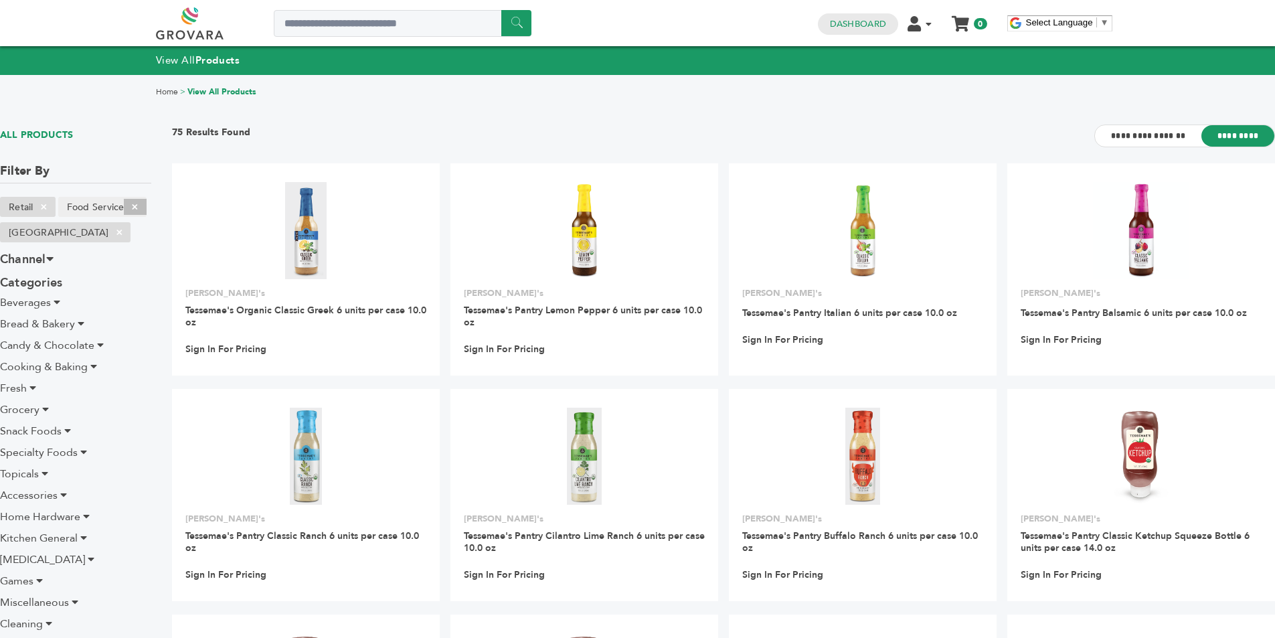
click at [139, 206] on span "×" at bounding box center [135, 207] width 22 height 16
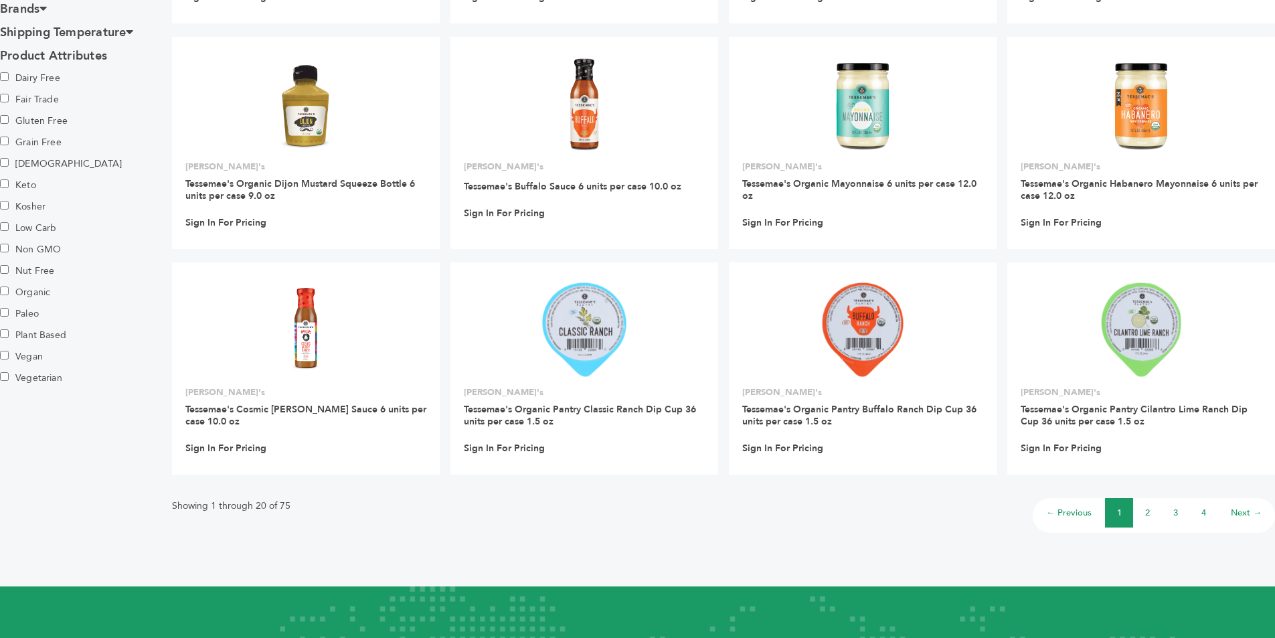
scroll to position [804, 0]
click at [1175, 511] on link "3" at bounding box center [1175, 512] width 5 height 12
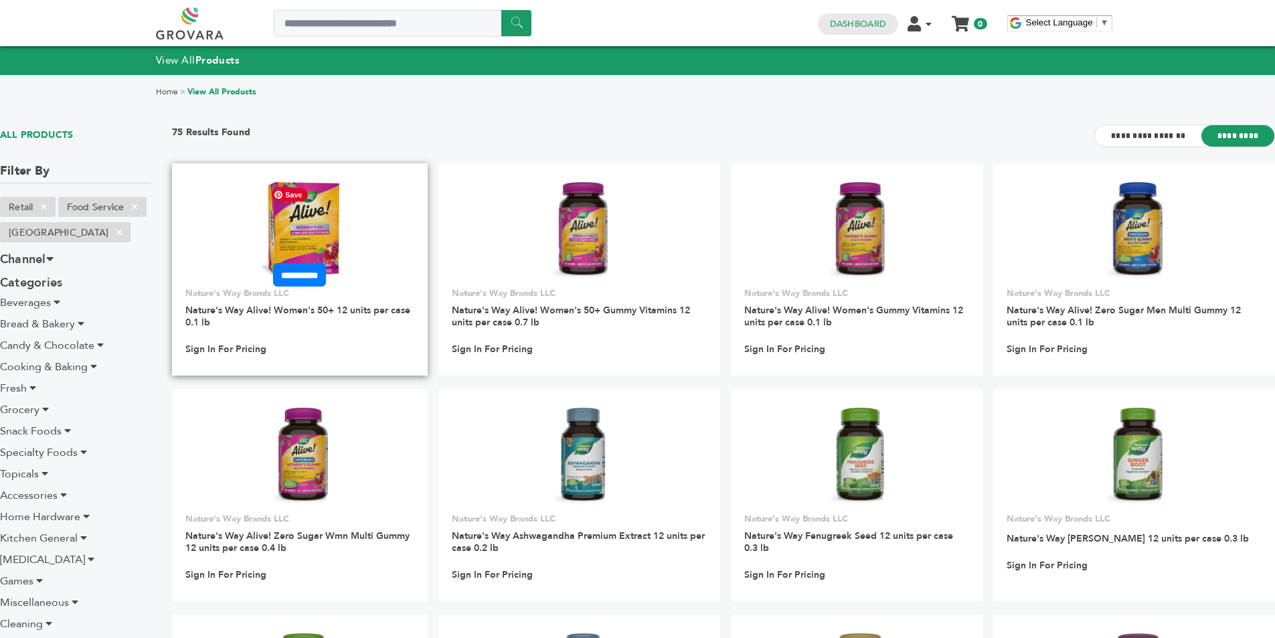
click at [312, 226] on img at bounding box center [299, 230] width 81 height 96
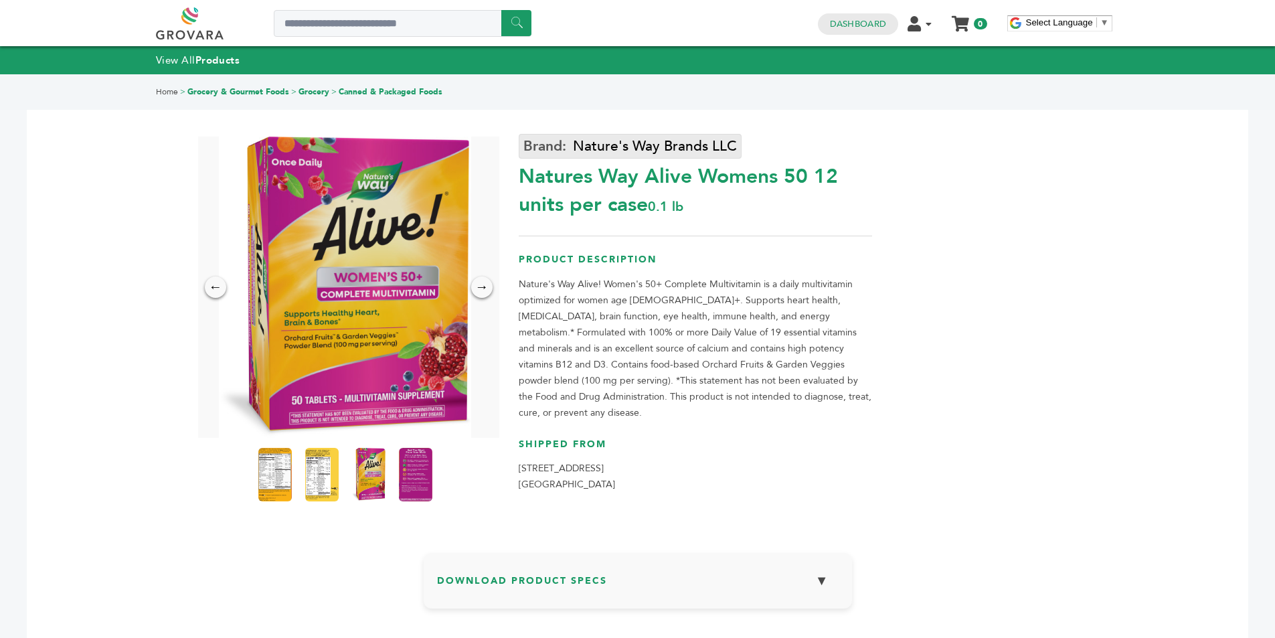
click at [600, 143] on link "Nature's Way Brands LLC" at bounding box center [630, 146] width 223 height 25
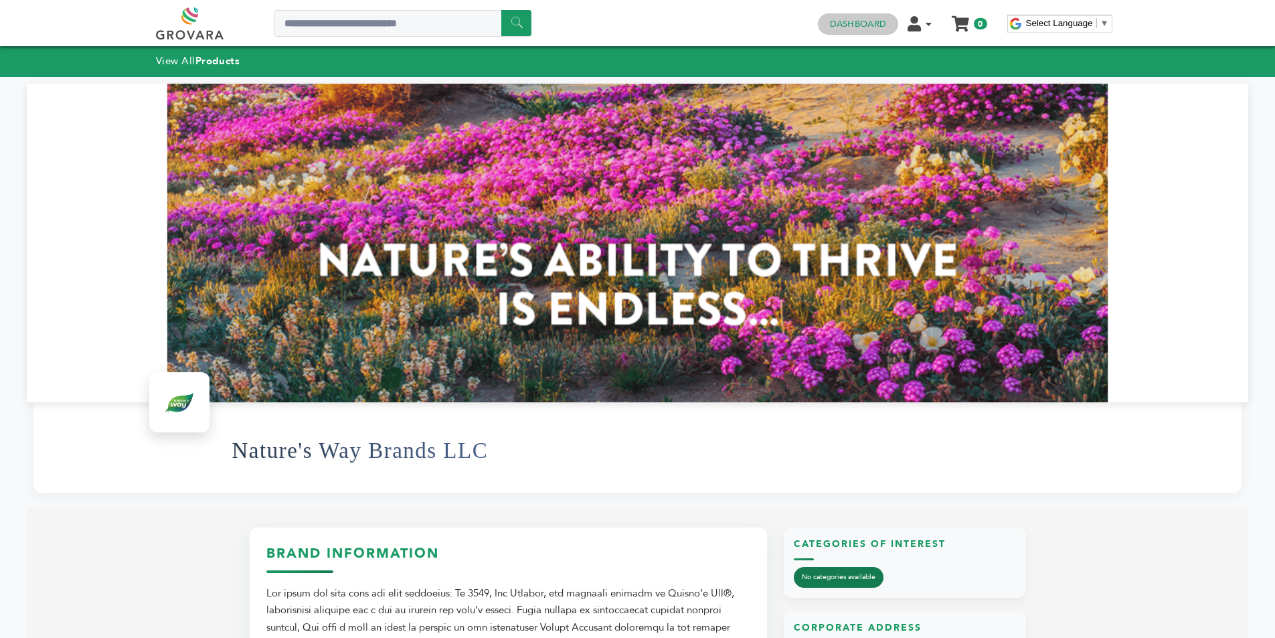
click at [868, 24] on link "Dashboard" at bounding box center [858, 24] width 56 height 12
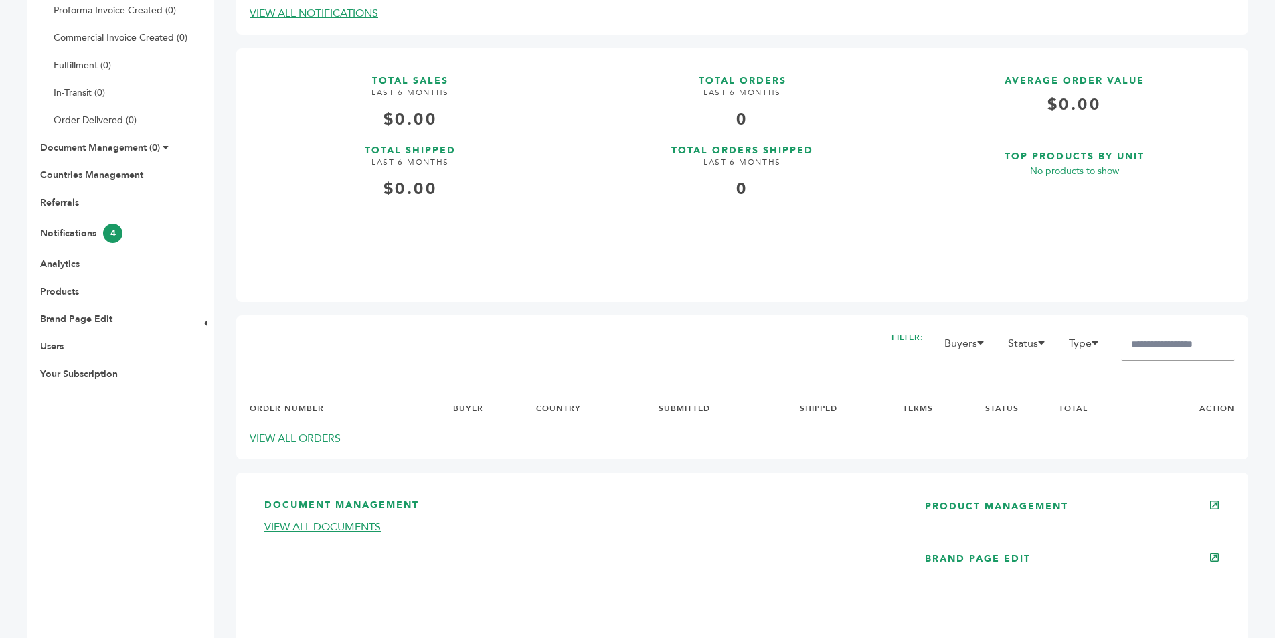
scroll to position [268, 0]
click at [80, 317] on link "Brand Page Edit" at bounding box center [76, 319] width 72 height 13
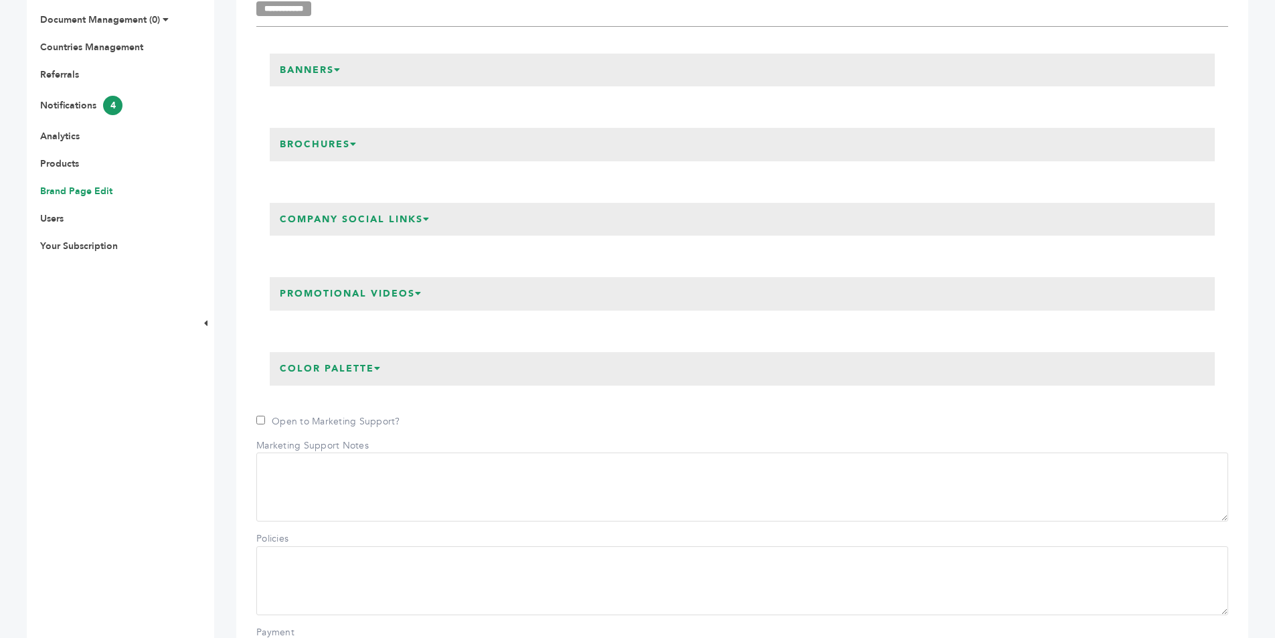
scroll to position [268, 0]
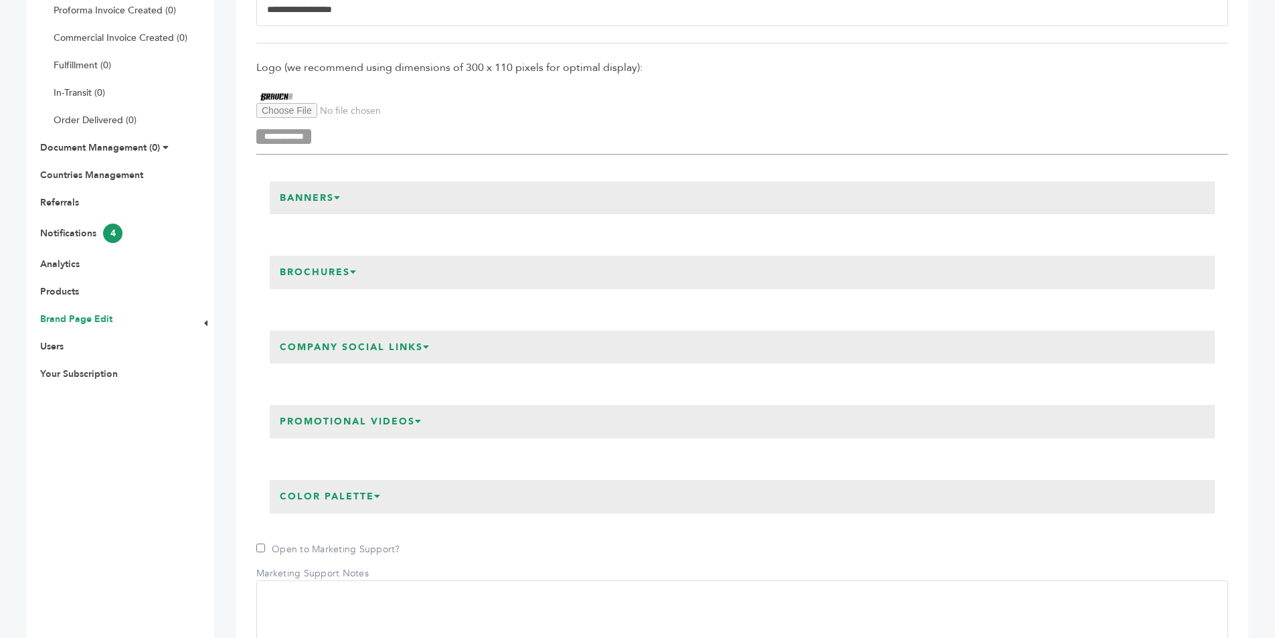
click at [334, 198] on h3 "Banners" at bounding box center [311, 197] width 82 height 33
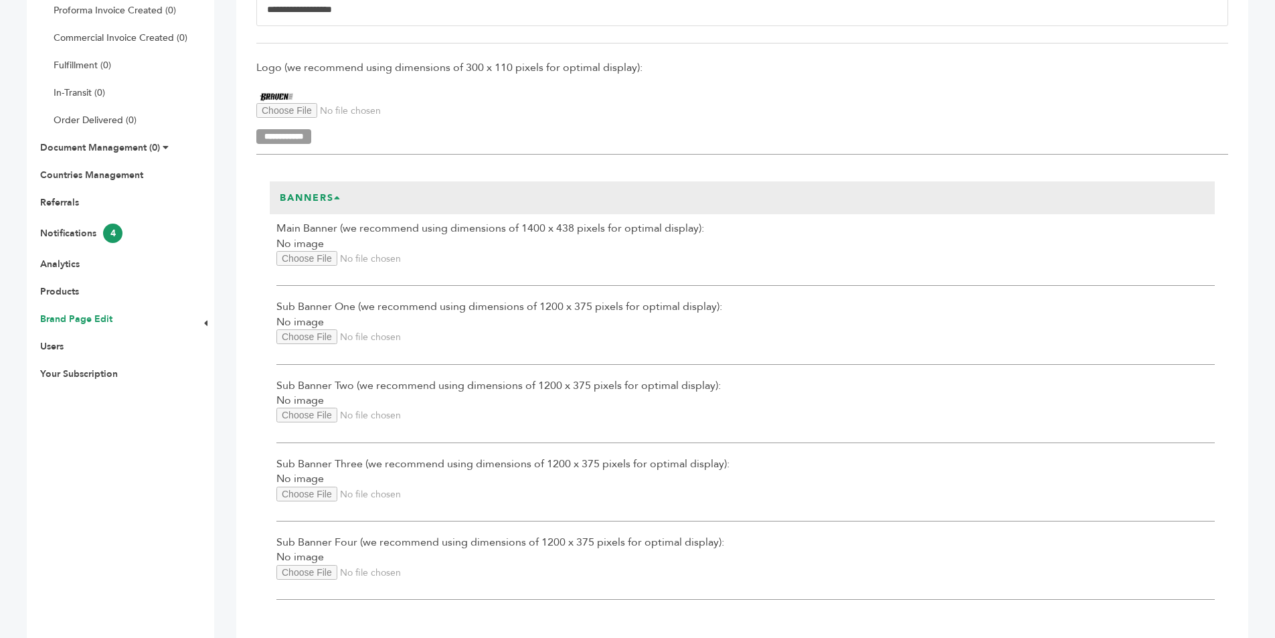
scroll to position [402, 0]
